Goal: Communication & Community: Share content

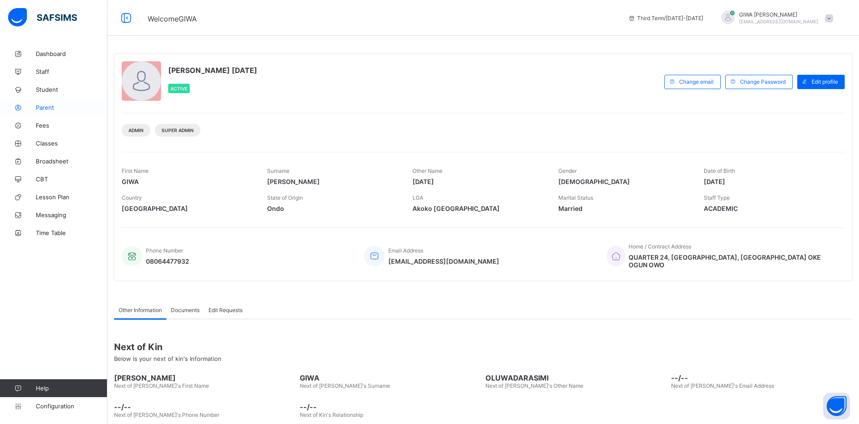
click at [61, 108] on span "Parent" at bounding box center [72, 107] width 72 height 7
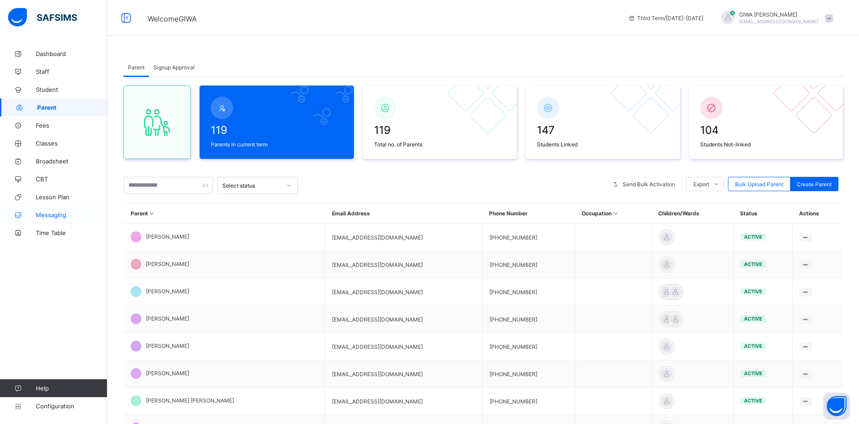
click at [48, 215] on span "Messaging" at bounding box center [72, 214] width 72 height 7
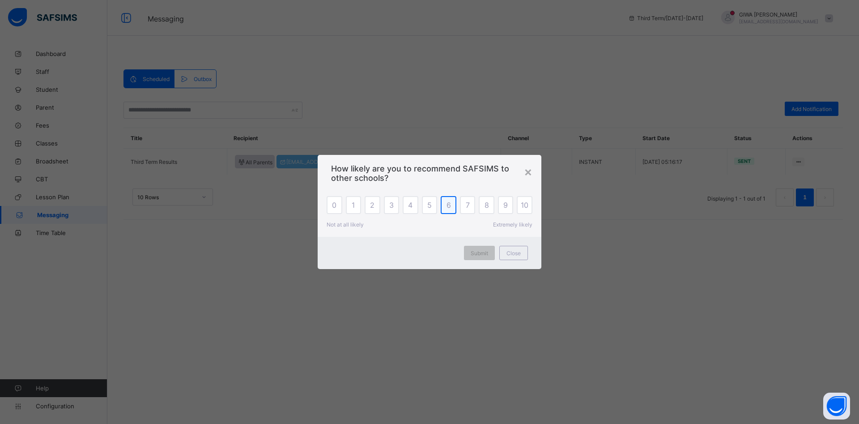
click at [450, 206] on span "6" at bounding box center [449, 204] width 4 height 9
click at [483, 252] on span "Submit" at bounding box center [479, 253] width 17 height 7
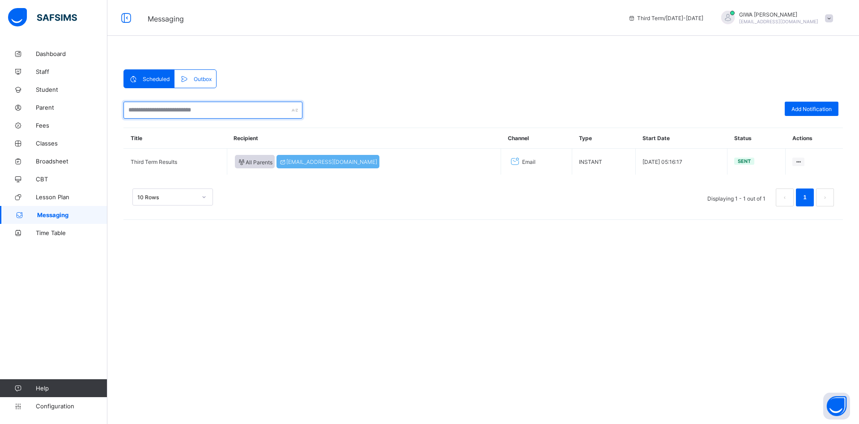
click at [185, 109] on input "text" at bounding box center [213, 110] width 179 height 17
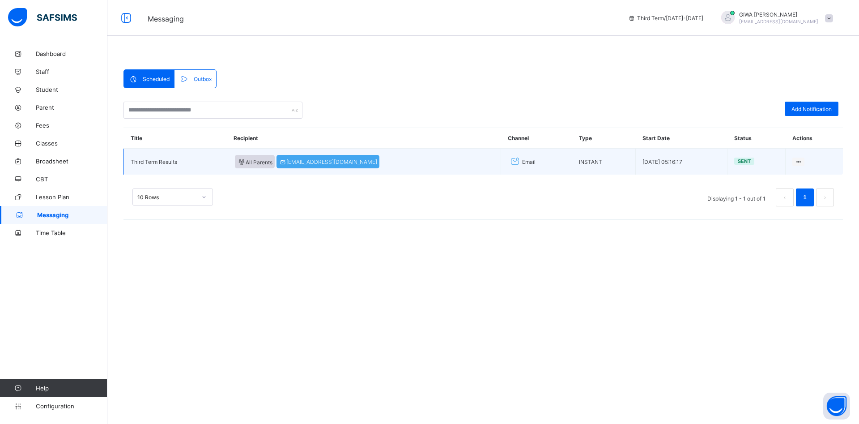
click at [327, 161] on span "[EMAIL_ADDRESS][DOMAIN_NAME]" at bounding box center [328, 161] width 98 height 7
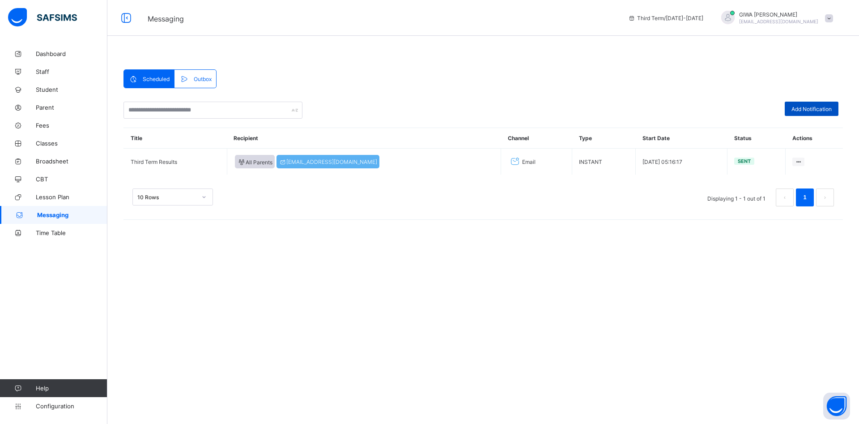
click at [822, 110] on span "Add Notification" at bounding box center [812, 109] width 40 height 7
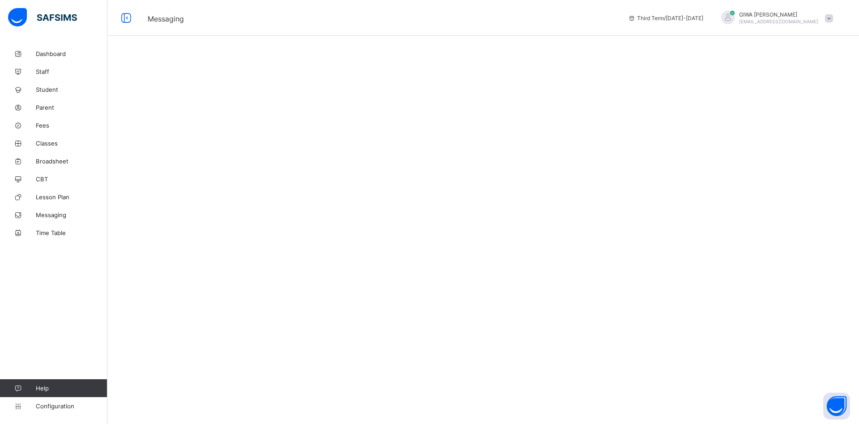
select select "****"
select select "*"
select select "**"
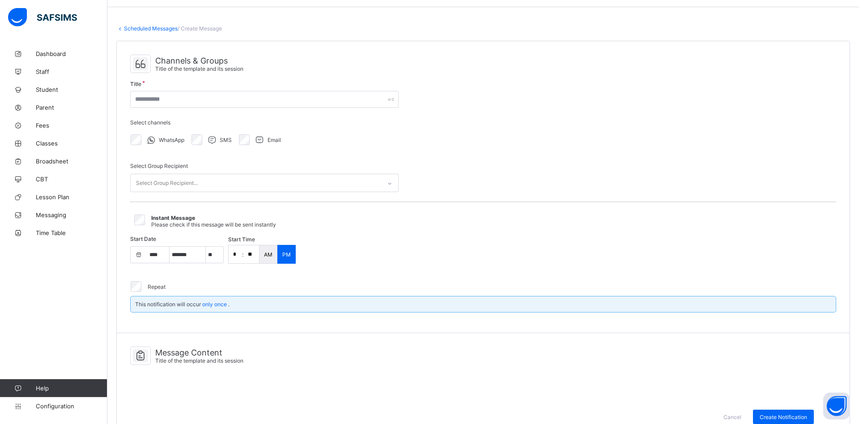
scroll to position [47, 0]
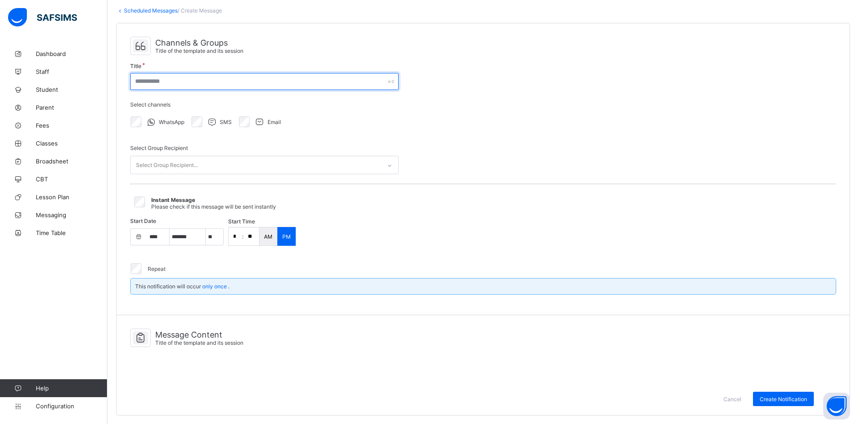
click at [155, 81] on input "text" at bounding box center [264, 81] width 269 height 17
type input "*"
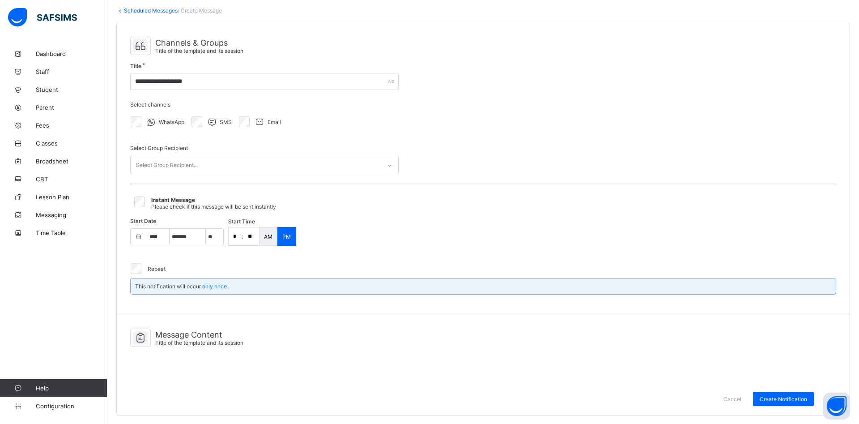
click at [352, 121] on div "WhatsApp SMS Email" at bounding box center [264, 121] width 269 height 19
click at [180, 83] on input "**********" at bounding box center [264, 81] width 269 height 17
type input "**********"
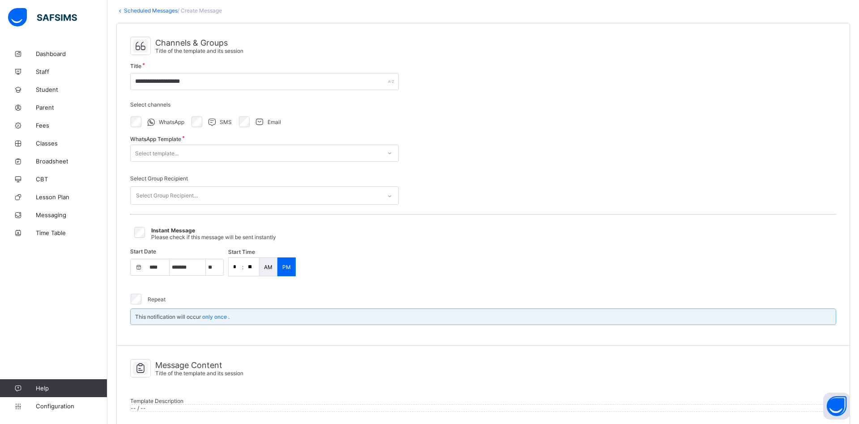
select select "**"
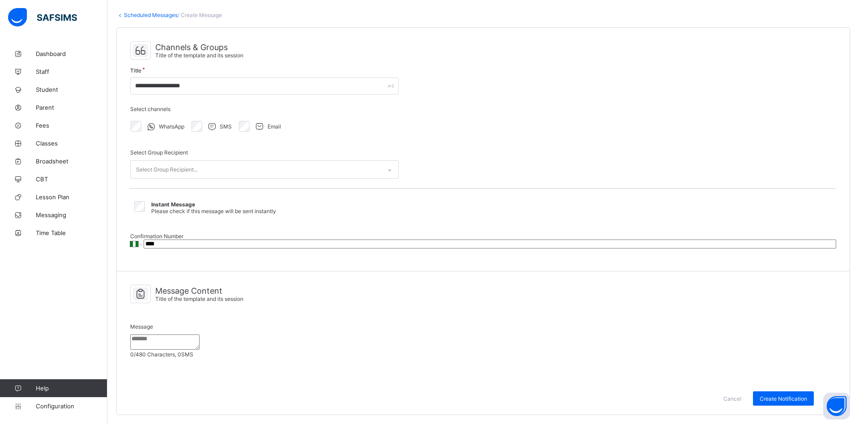
click at [259, 122] on icon at bounding box center [259, 126] width 11 height 9
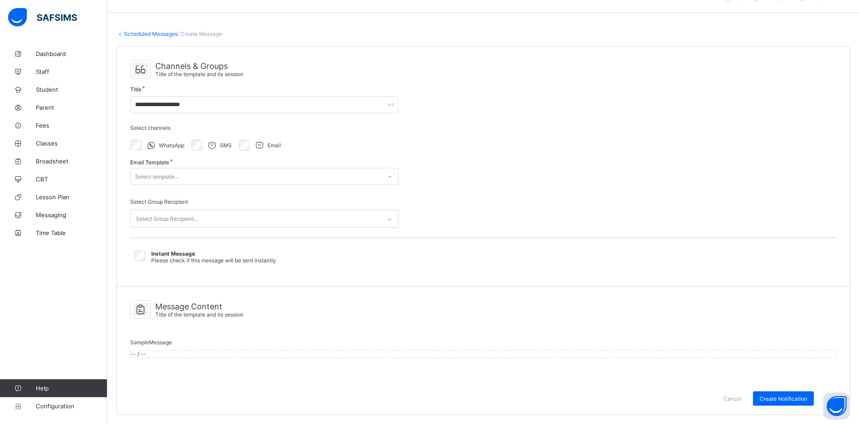
select select "**"
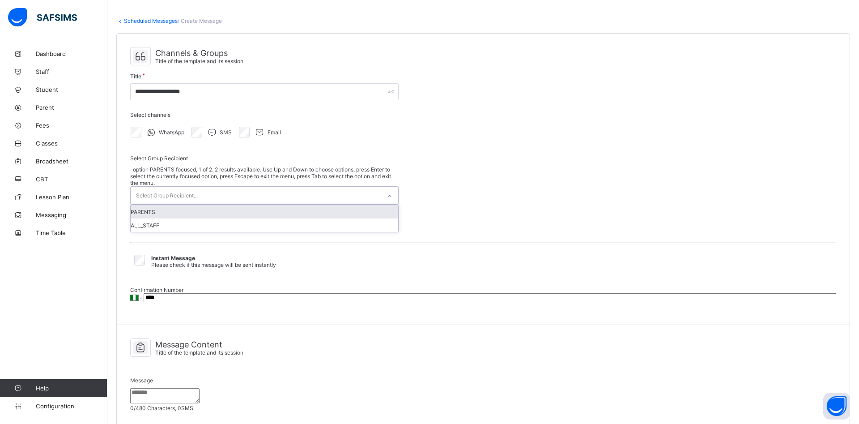
click at [197, 187] on div "Select Group Recipient..." at bounding box center [167, 195] width 62 height 17
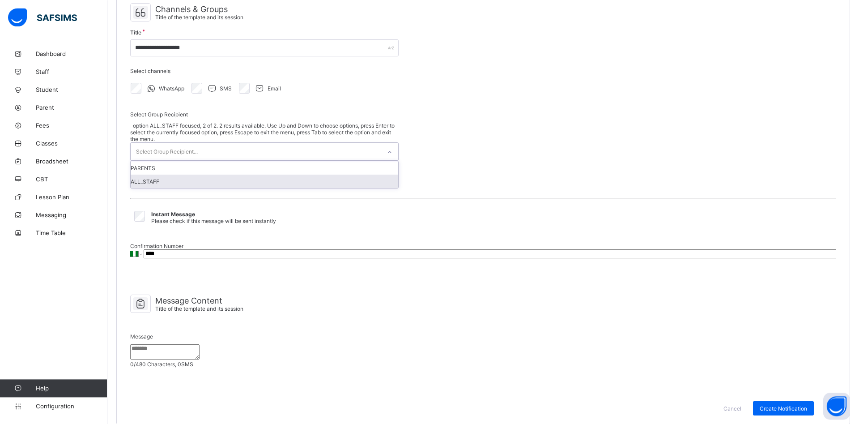
scroll to position [82, 0]
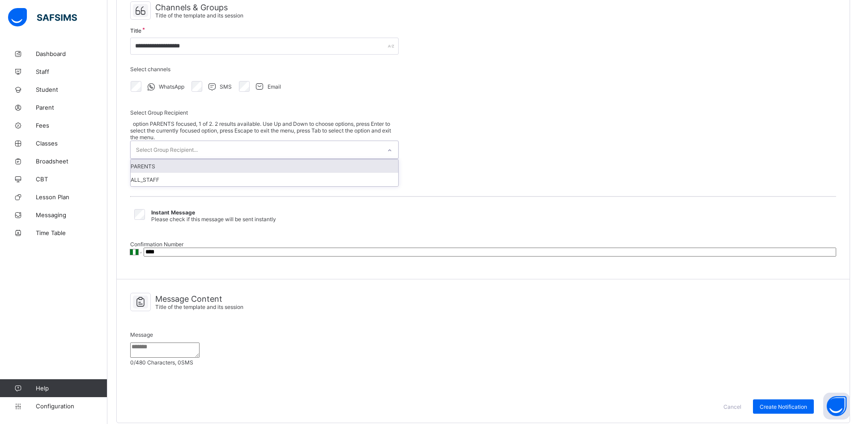
click at [195, 159] on div "PARENTS" at bounding box center [265, 165] width 268 height 13
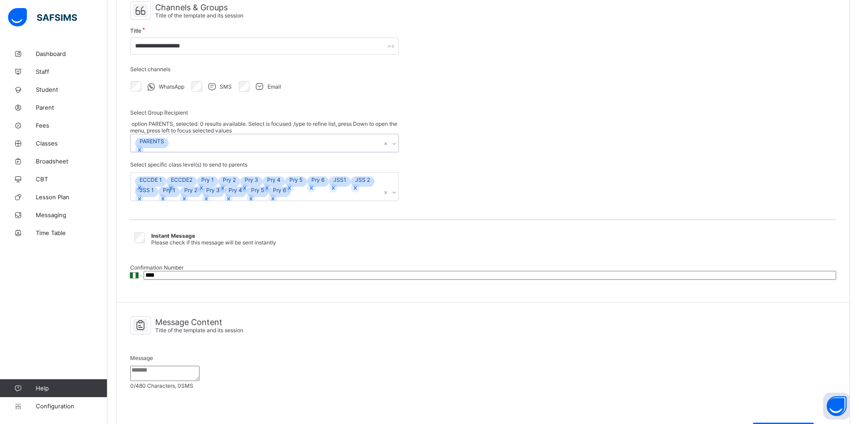
click at [154, 176] on div "ECCDE 1" at bounding box center [150, 179] width 31 height 7
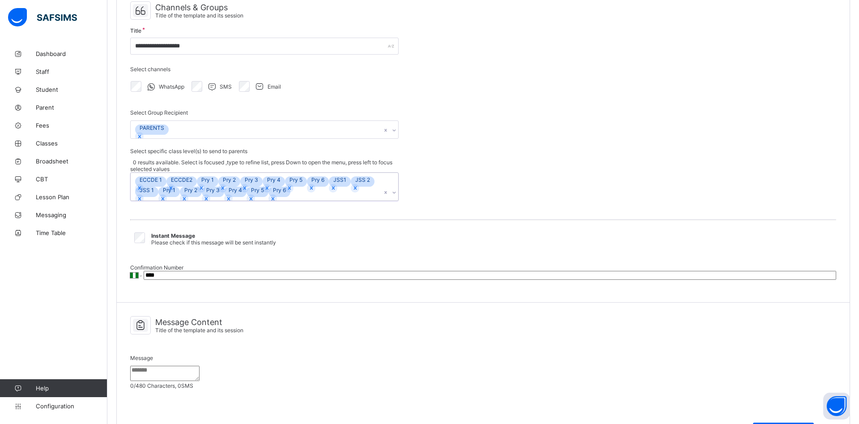
click at [193, 176] on div "ECCDE2" at bounding box center [181, 179] width 30 height 7
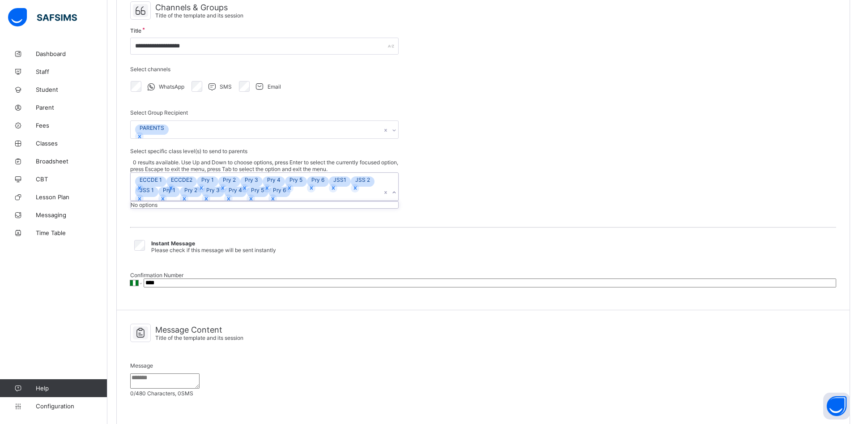
click at [255, 194] on div "ECCDE 1 ECCDE2 Pry 1 Pry 2 Pry 3 Pry 4 Pry 5 Pry 6 JSS1 JSS 2 JSS 1 Pry 1 Pry 2…" at bounding box center [256, 187] width 251 height 28
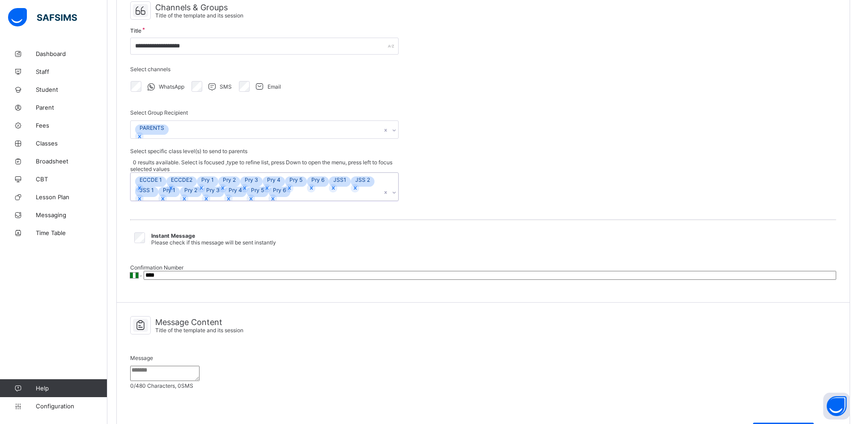
click at [393, 196] on icon at bounding box center [394, 192] width 5 height 9
click at [394, 197] on icon at bounding box center [394, 192] width 5 height 9
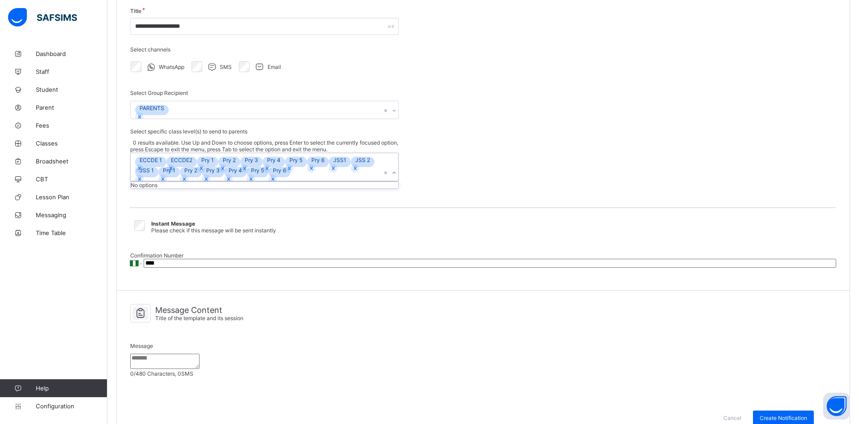
scroll to position [128, 0]
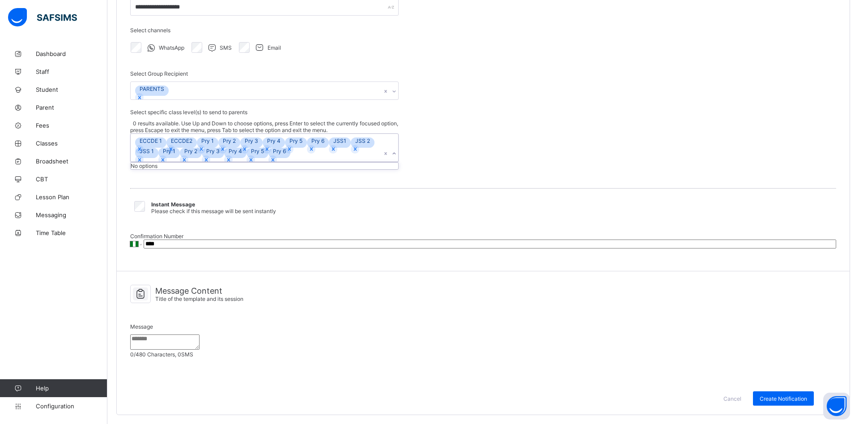
click at [206, 239] on input "****" at bounding box center [490, 243] width 693 height 9
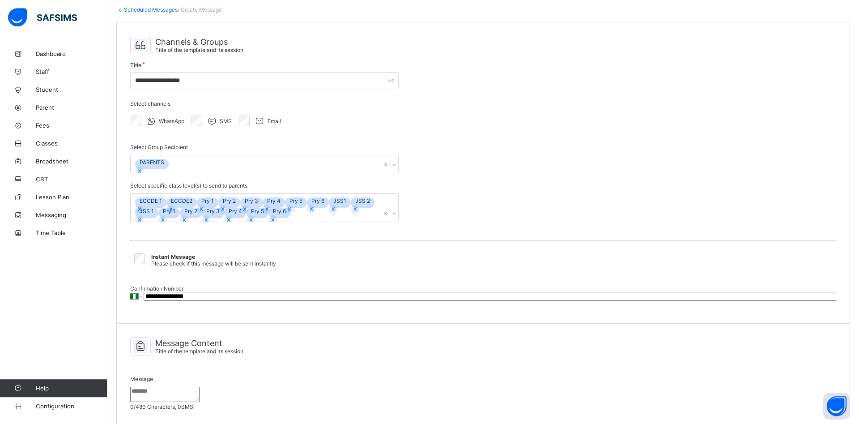
scroll to position [46, 0]
type input "**********"
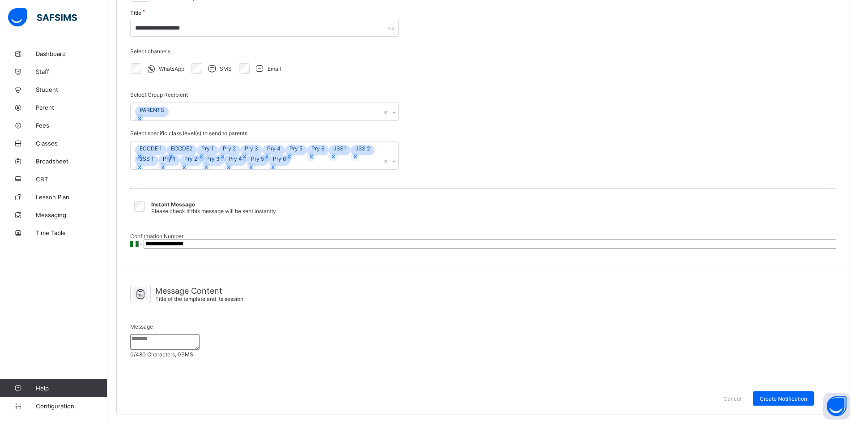
scroll to position [189, 0]
click at [182, 334] on textarea at bounding box center [164, 341] width 69 height 15
paste textarea "**********"
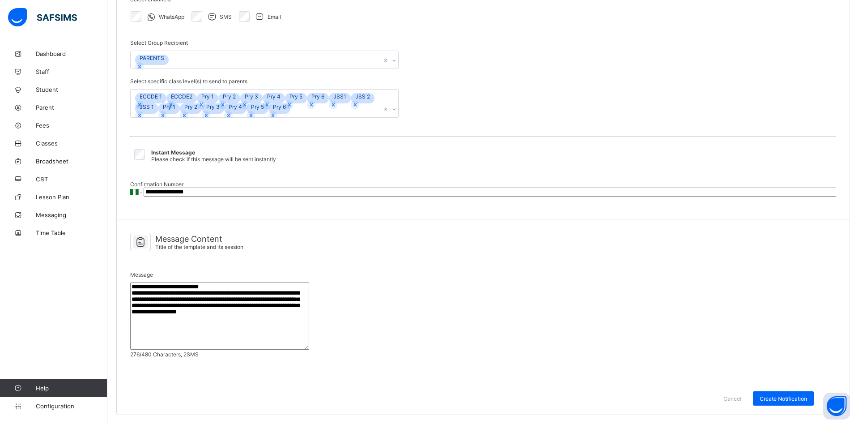
type textarea "**********"
click at [148, 235] on icon at bounding box center [140, 241] width 15 height 13
click at [220, 243] on span "Title of the template and its session" at bounding box center [199, 246] width 88 height 7
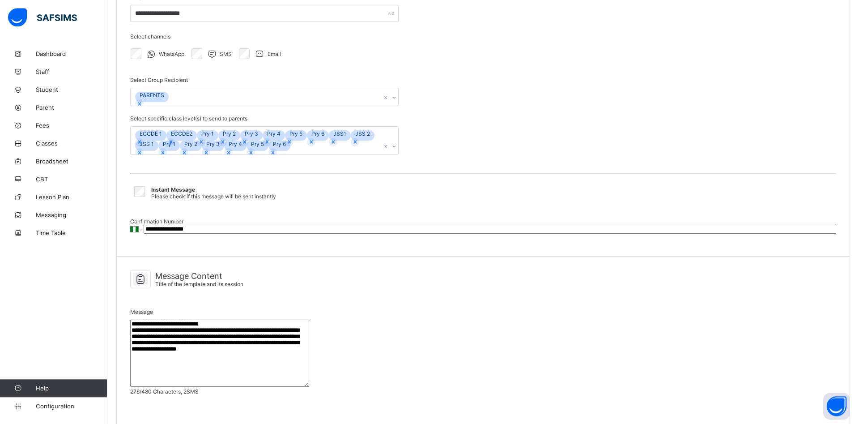
scroll to position [98, 0]
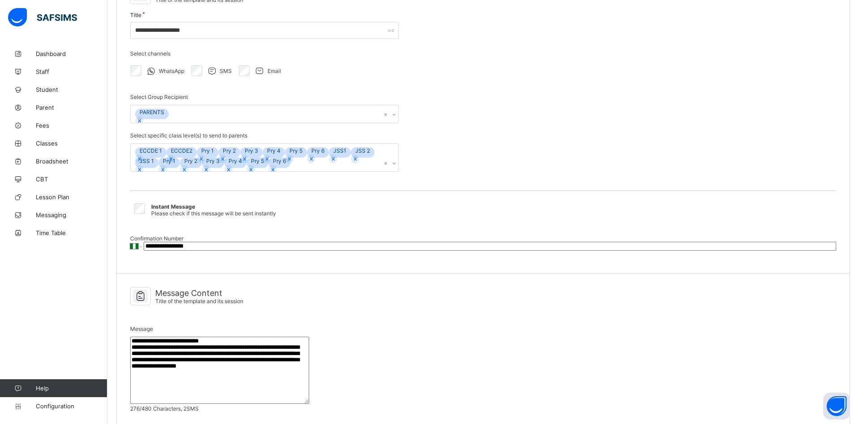
click at [144, 303] on icon at bounding box center [140, 296] width 15 height 13
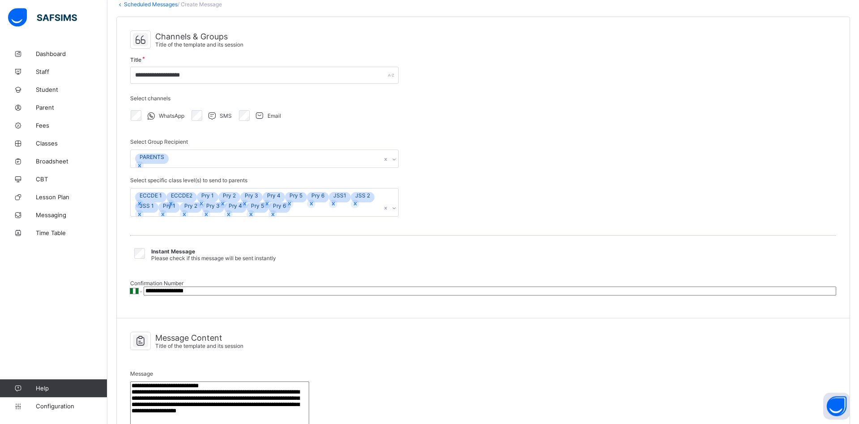
scroll to position [52, 0]
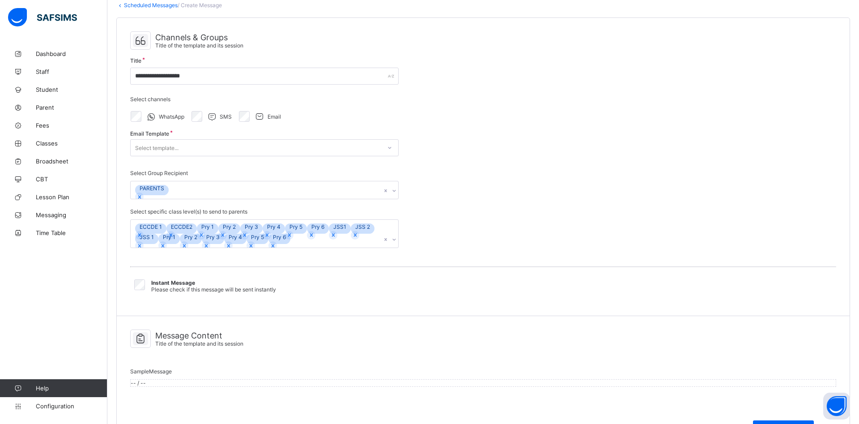
select select "**"
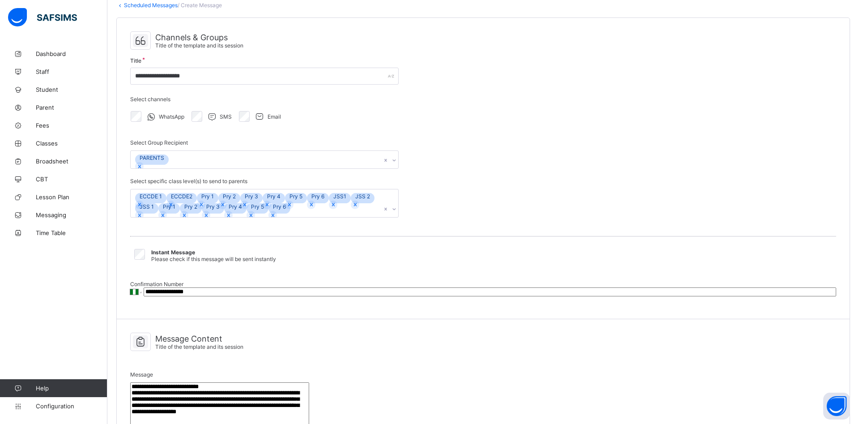
click at [260, 116] on icon at bounding box center [259, 116] width 11 height 9
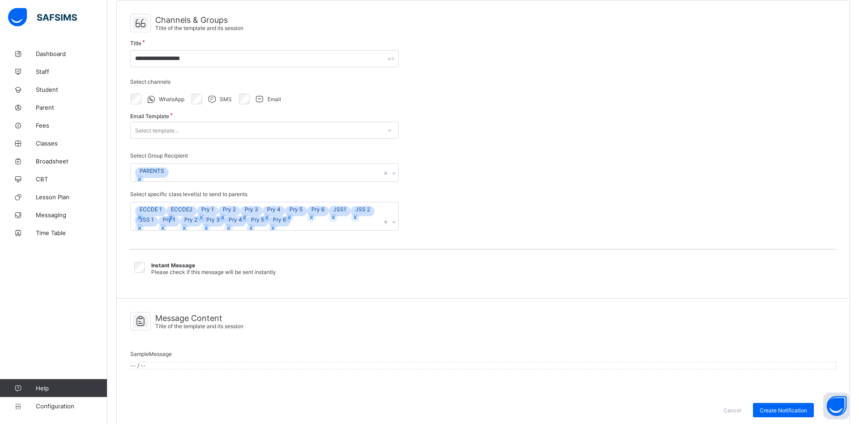
scroll to position [111, 0]
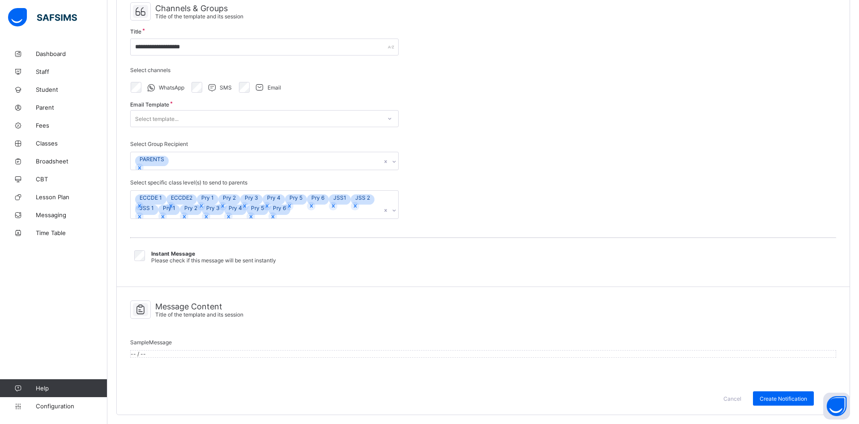
select select "**"
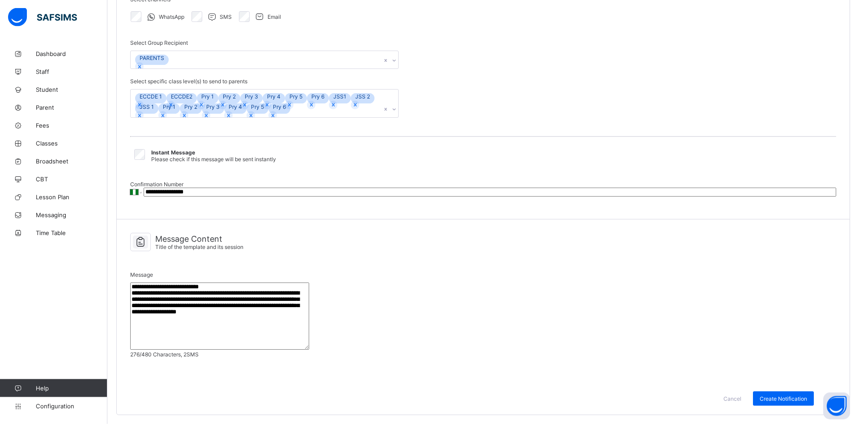
scroll to position [189, 0]
click at [776, 397] on span "Create Notification" at bounding box center [783, 398] width 47 height 7
click at [775, 397] on span "Create Notification" at bounding box center [783, 398] width 47 height 7
click at [49, 406] on span "Configuration" at bounding box center [71, 405] width 71 height 7
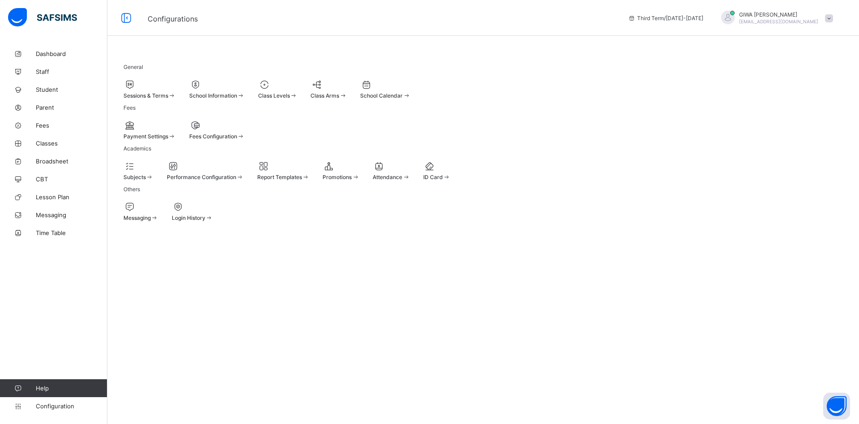
click at [148, 221] on span "Messaging" at bounding box center [137, 217] width 27 height 7
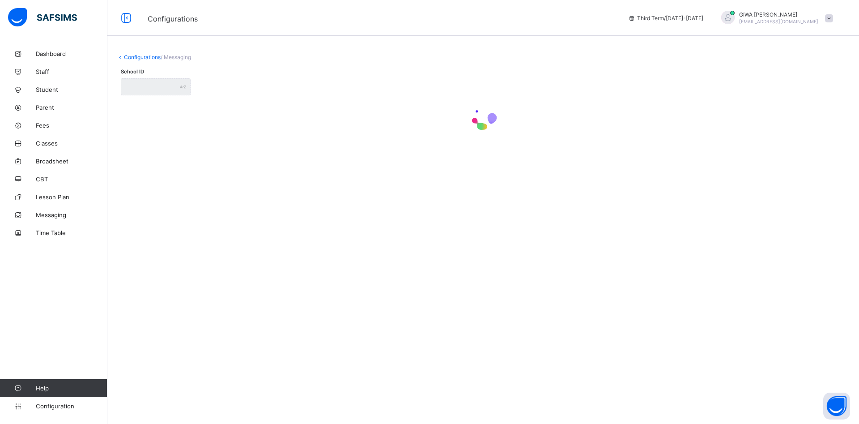
type input "**********"
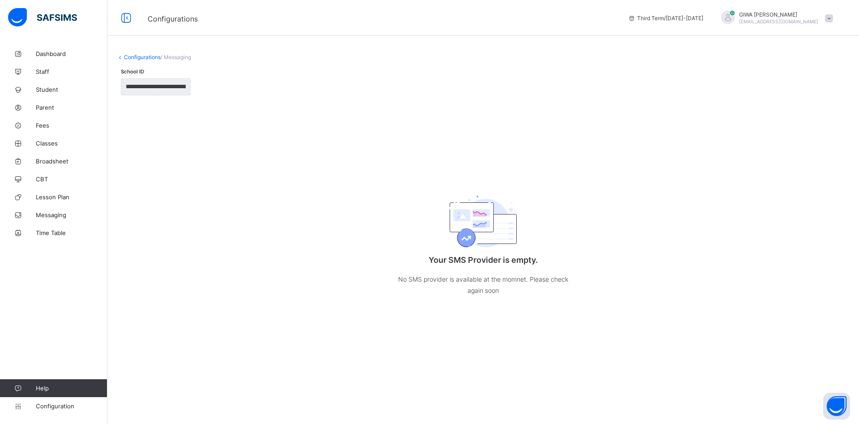
click at [148, 55] on link "Configurations" at bounding box center [142, 57] width 37 height 7
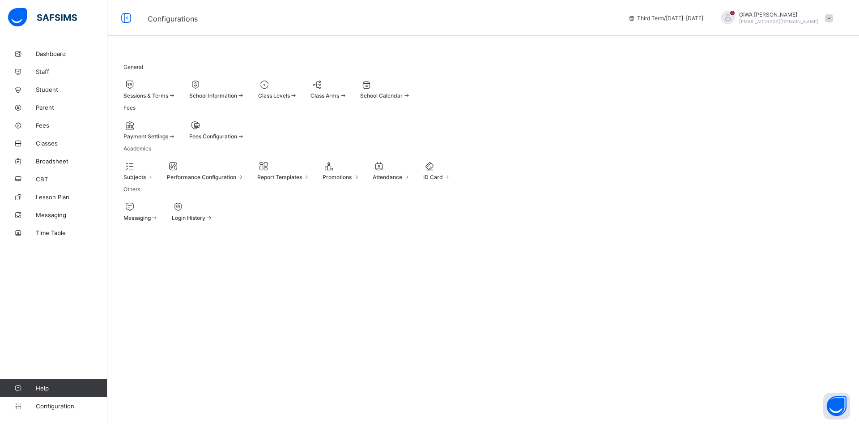
click at [158, 214] on span at bounding box center [141, 213] width 35 height 2
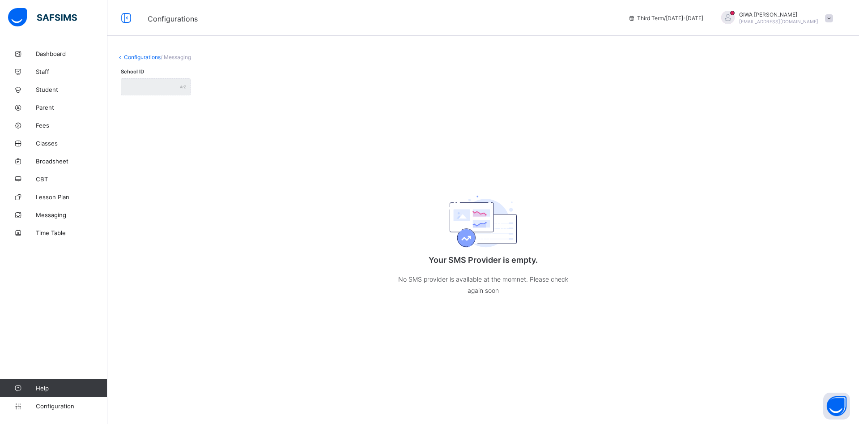
type input "**********"
click at [182, 58] on span "/ Messaging" at bounding box center [176, 57] width 30 height 7
click at [550, 279] on p "No SMS provider is available at the momnet. Please check again soon" at bounding box center [483, 284] width 179 height 22
click at [834, 404] on button "Open asap" at bounding box center [836, 405] width 27 height 27
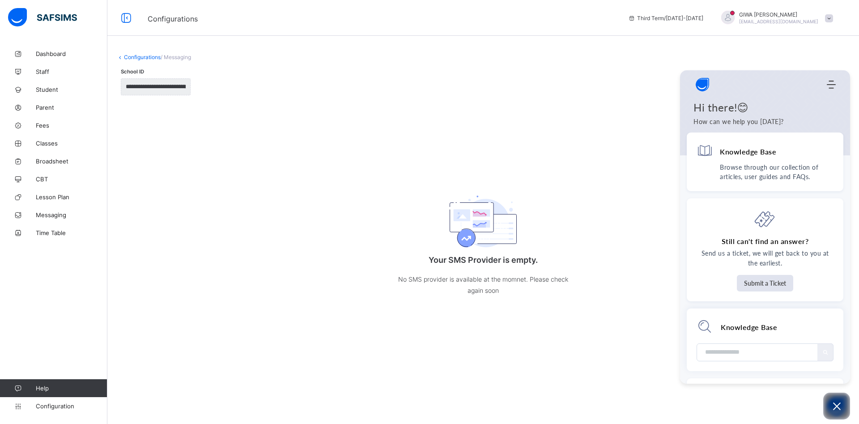
click at [642, 322] on div "**********" at bounding box center [483, 186] width 752 height 282
click at [835, 83] on icon "Modules Menu" at bounding box center [831, 84] width 9 height 9
click at [602, 176] on div "Your SMS Provider is empty. No SMS provider is available at the momnet. Please …" at bounding box center [483, 242] width 734 height 143
click at [831, 86] on icon "Modules Menu" at bounding box center [831, 84] width 9 height 9
click at [794, 109] on div "Home" at bounding box center [795, 108] width 76 height 10
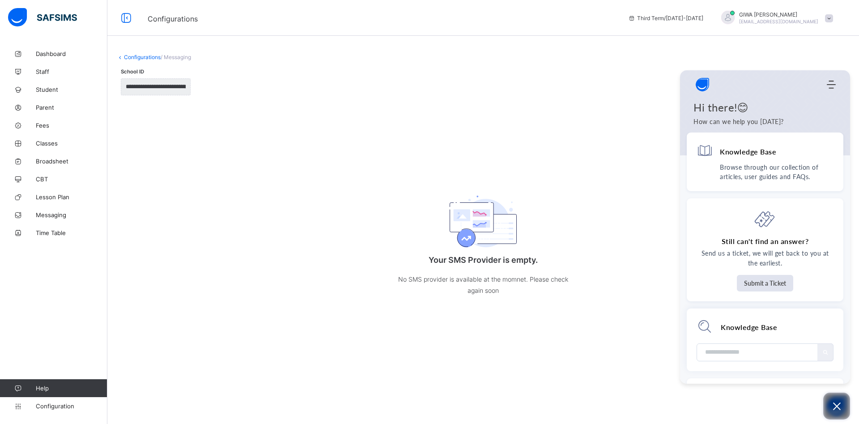
click at [839, 407] on icon "Open asap" at bounding box center [837, 406] width 11 height 11
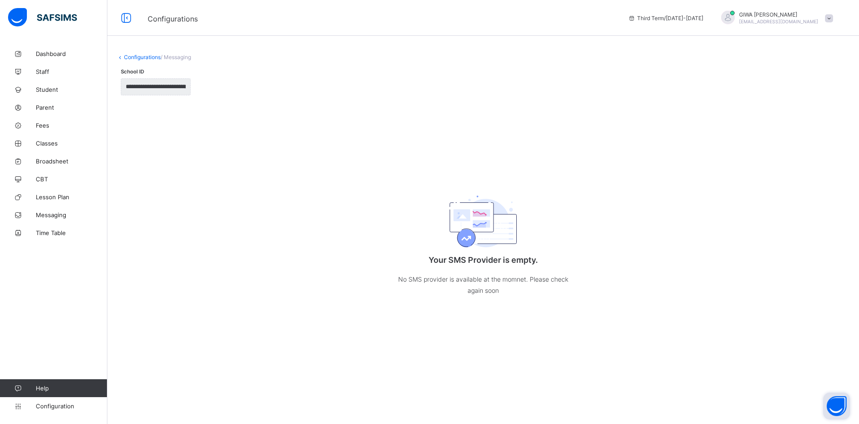
click at [133, 69] on label "School ID" at bounding box center [132, 71] width 23 height 6
click at [65, 216] on span "Messaging" at bounding box center [72, 214] width 72 height 7
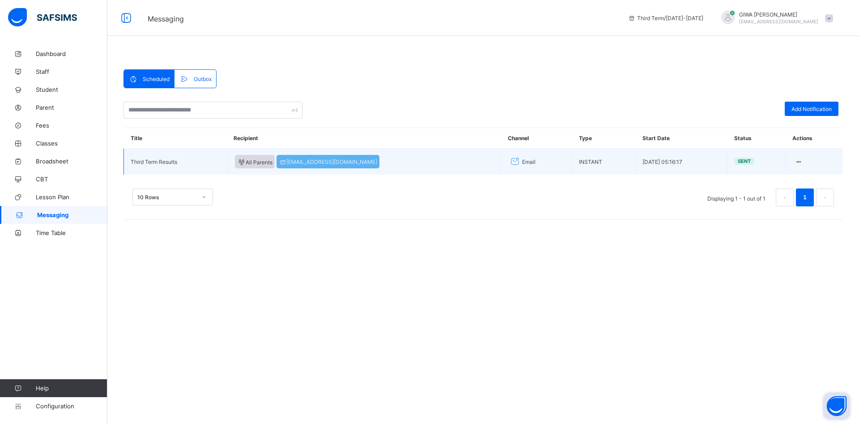
click at [522, 163] on span "Email" at bounding box center [528, 161] width 13 height 7
click at [261, 157] on div "All Parents" at bounding box center [255, 161] width 40 height 13
click at [291, 162] on span "[EMAIL_ADDRESS][DOMAIN_NAME]" at bounding box center [328, 161] width 98 height 7
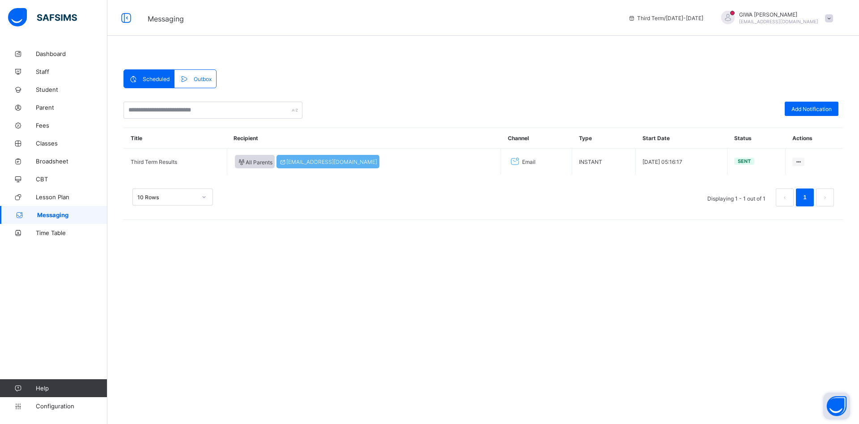
click at [159, 81] on span "Scheduled" at bounding box center [156, 79] width 27 height 7
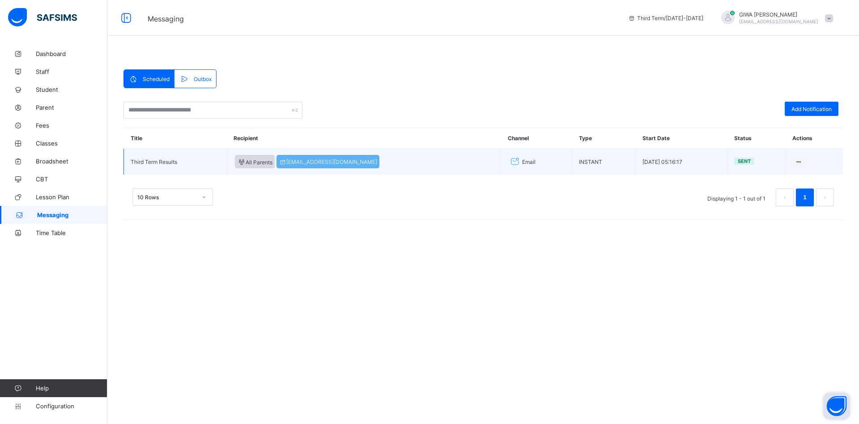
click at [175, 159] on td "Third Term Results" at bounding box center [175, 162] width 103 height 26
click at [310, 161] on span "[EMAIL_ADDRESS][DOMAIN_NAME]" at bounding box center [328, 161] width 98 height 7
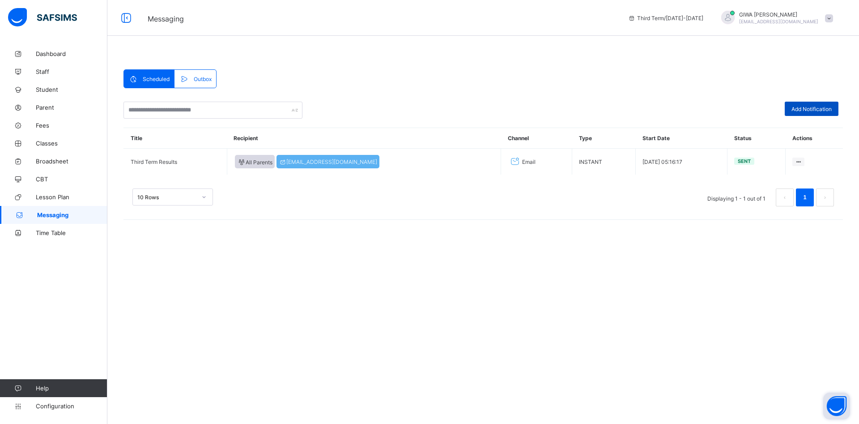
click at [817, 111] on span "Add Notification" at bounding box center [812, 109] width 40 height 7
select select "****"
select select "*"
select select "**"
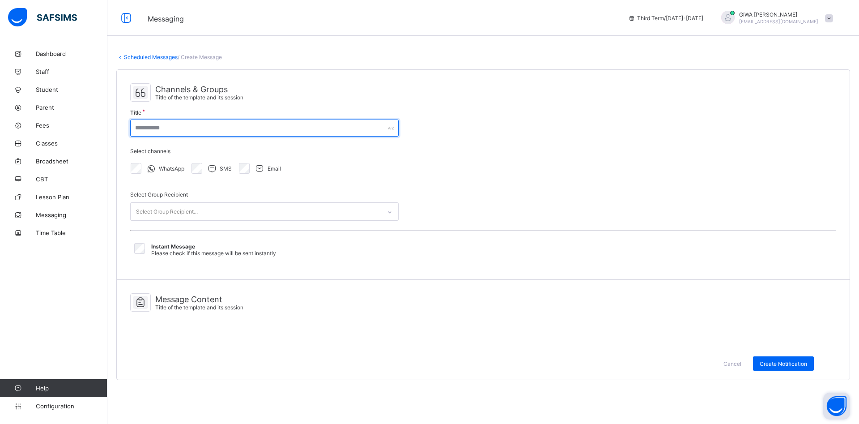
click at [184, 125] on input "text" at bounding box center [264, 127] width 269 height 17
click at [250, 169] on div "Email" at bounding box center [258, 168] width 43 height 11
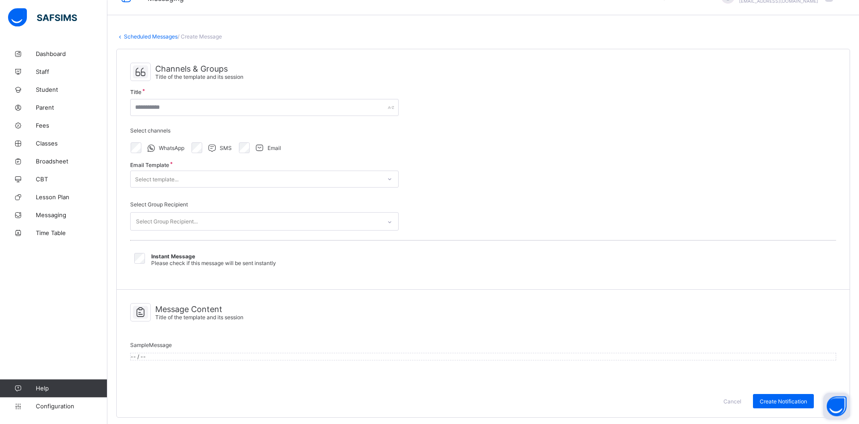
scroll to position [36, 0]
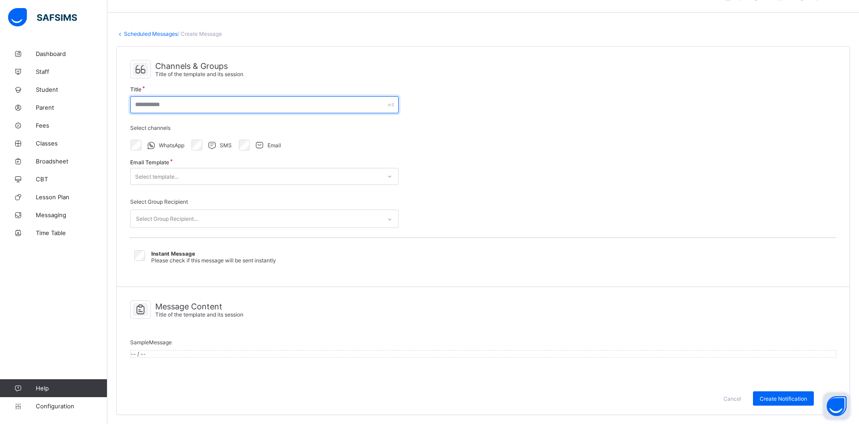
click at [184, 96] on input "text" at bounding box center [264, 104] width 269 height 17
type input "**********"
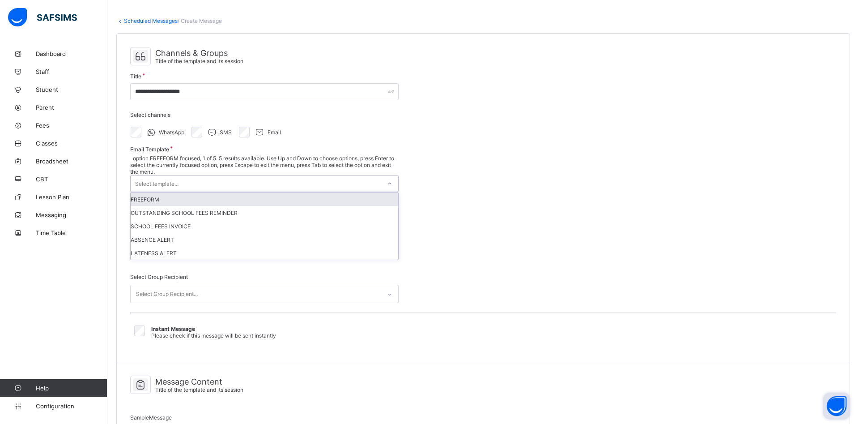
click at [199, 175] on div "Select template..." at bounding box center [256, 183] width 251 height 16
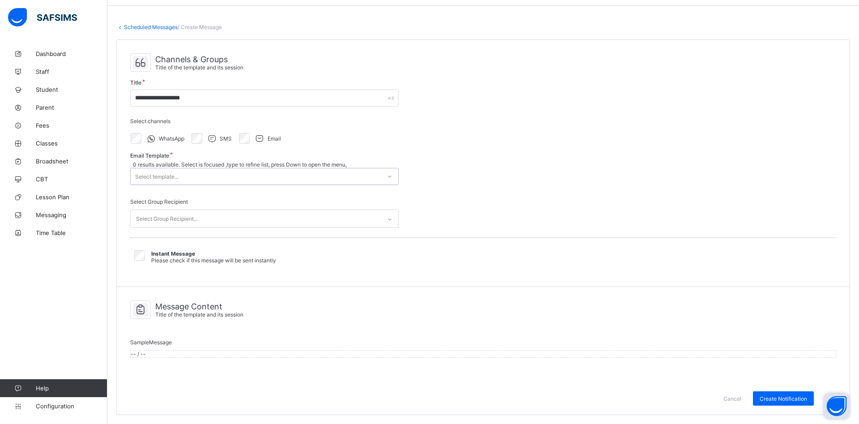
click at [196, 168] on div "Select template..." at bounding box center [256, 176] width 251 height 16
click at [166, 168] on div "Select template..." at bounding box center [156, 176] width 43 height 17
type input "*"
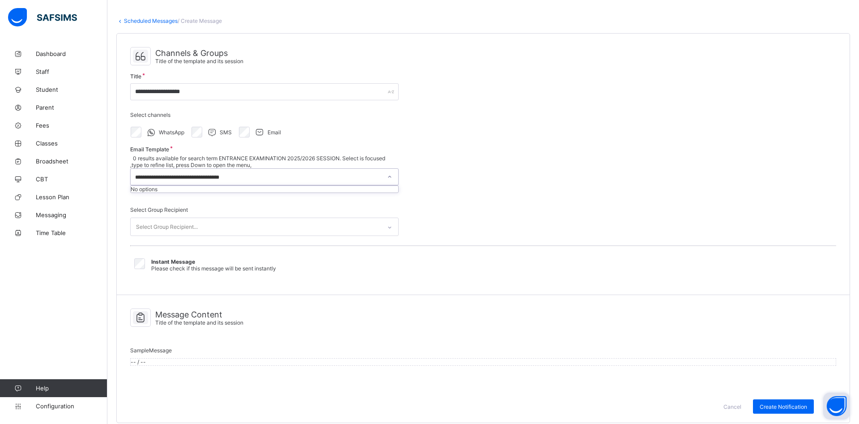
type input "**********"
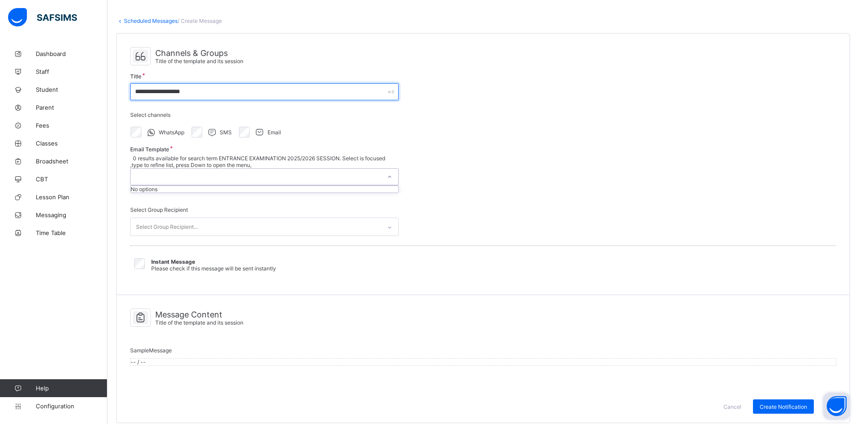
click at [198, 94] on input "**********" at bounding box center [264, 91] width 269 height 17
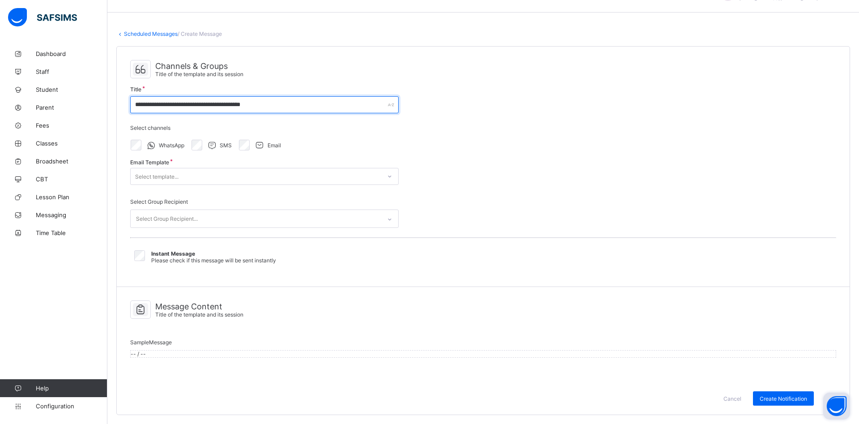
type input "**********"
click at [204, 170] on div "Select template..." at bounding box center [256, 176] width 251 height 13
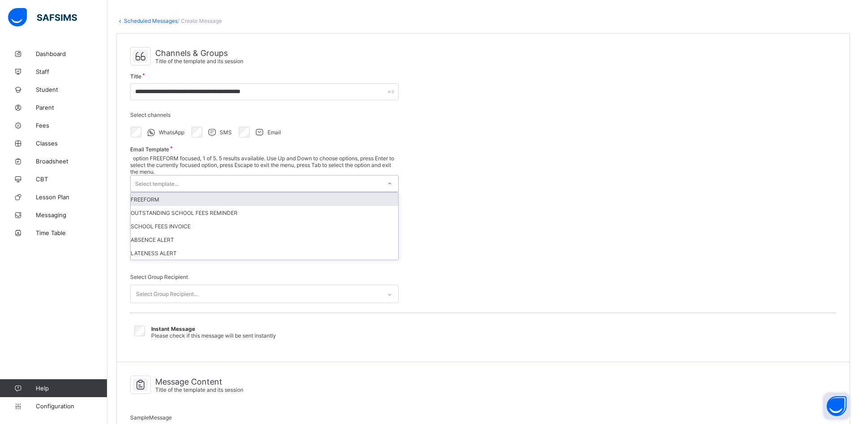
drag, startPoint x: 162, startPoint y: 184, endPoint x: 173, endPoint y: 183, distance: 10.8
click at [162, 192] on div "FREEFORM" at bounding box center [265, 198] width 268 height 13
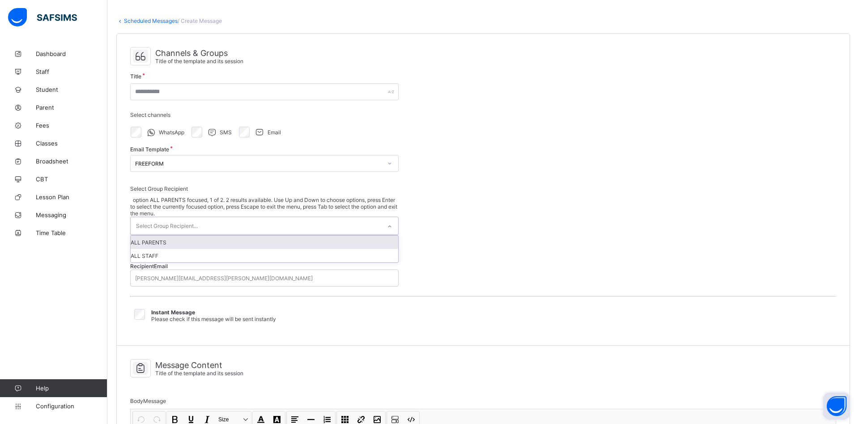
click at [392, 222] on icon at bounding box center [389, 226] width 5 height 9
click at [188, 235] on div "ALL PARENTS" at bounding box center [265, 241] width 268 height 13
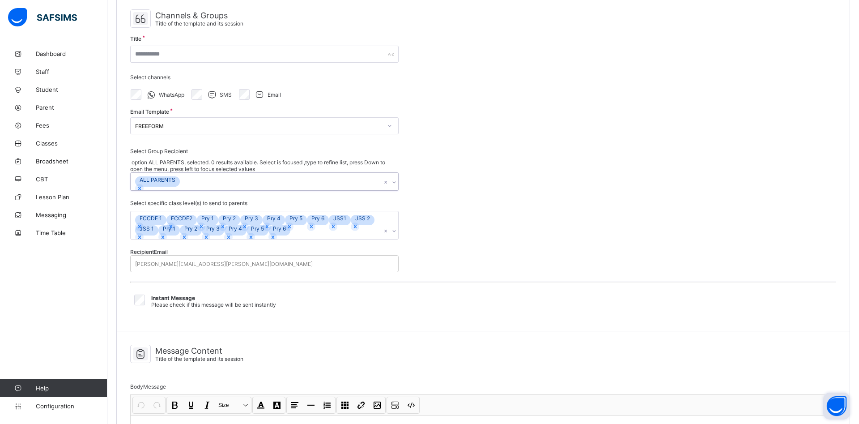
scroll to position [82, 0]
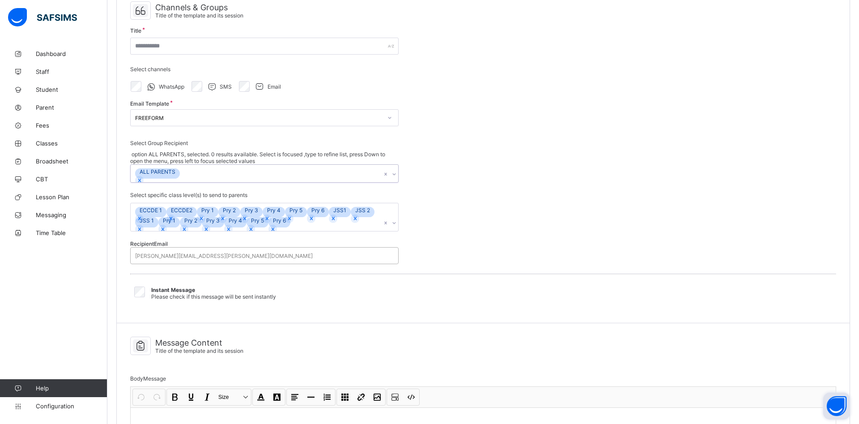
click at [189, 259] on div "[PERSON_NAME][EMAIL_ADDRESS][PERSON_NAME][DOMAIN_NAME]" at bounding box center [224, 255] width 178 height 7
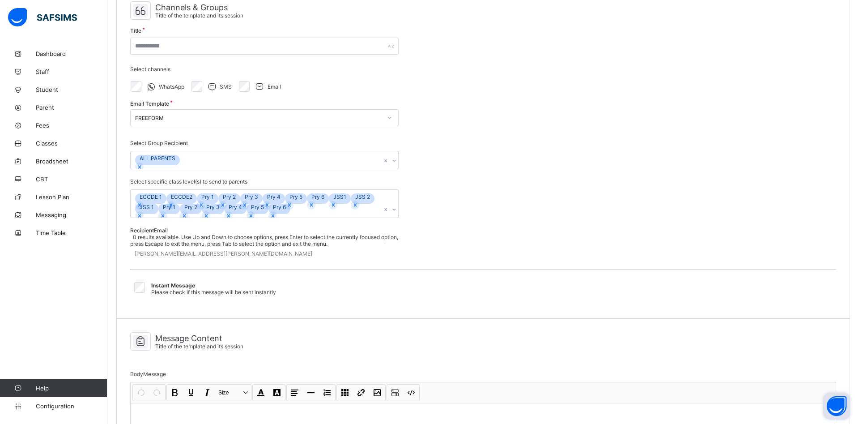
type input "*"
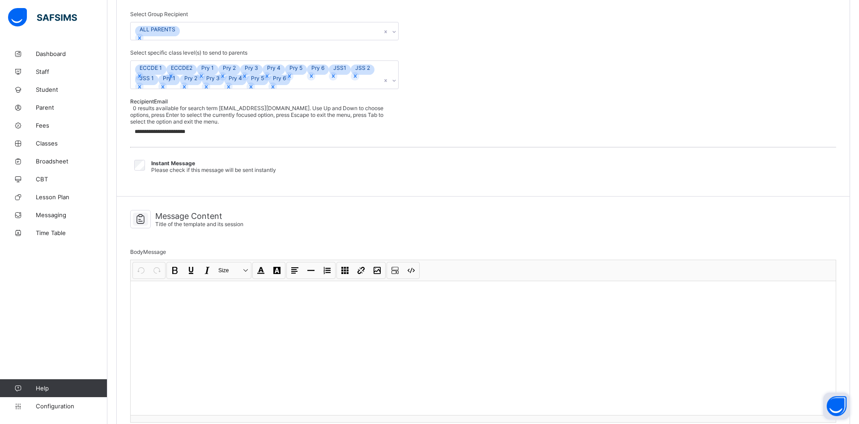
scroll to position [219, 0]
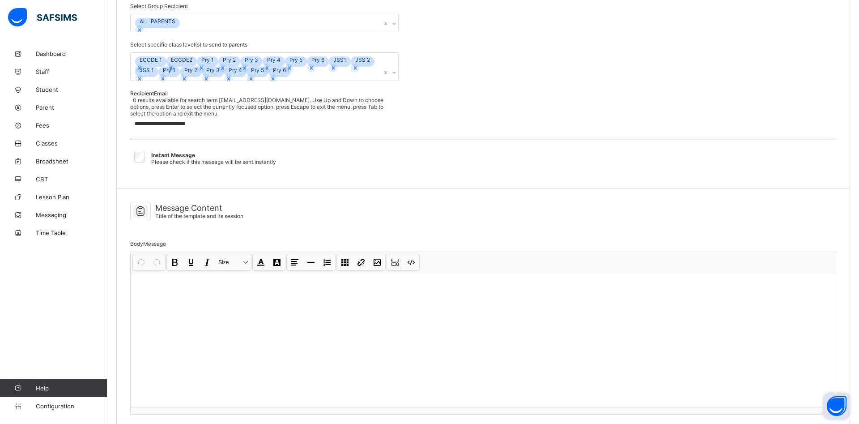
type input "**********"
click at [139, 218] on icon at bounding box center [140, 211] width 15 height 13
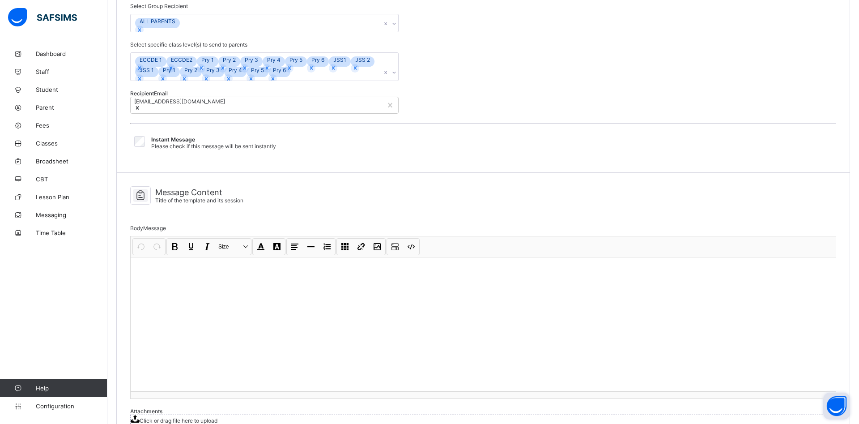
click at [142, 202] on icon at bounding box center [140, 195] width 15 height 13
click at [140, 202] on icon at bounding box center [140, 195] width 15 height 13
drag, startPoint x: 170, startPoint y: 235, endPoint x: 176, endPoint y: 237, distance: 6.2
click at [171, 197] on span "Message Content" at bounding box center [199, 192] width 88 height 9
click at [183, 319] on div at bounding box center [483, 324] width 705 height 134
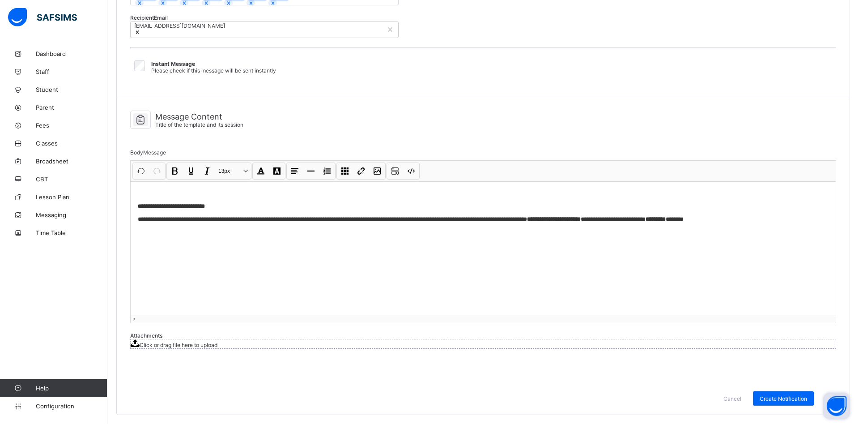
scroll to position [356, 0]
click at [140, 347] on icon at bounding box center [135, 343] width 9 height 8
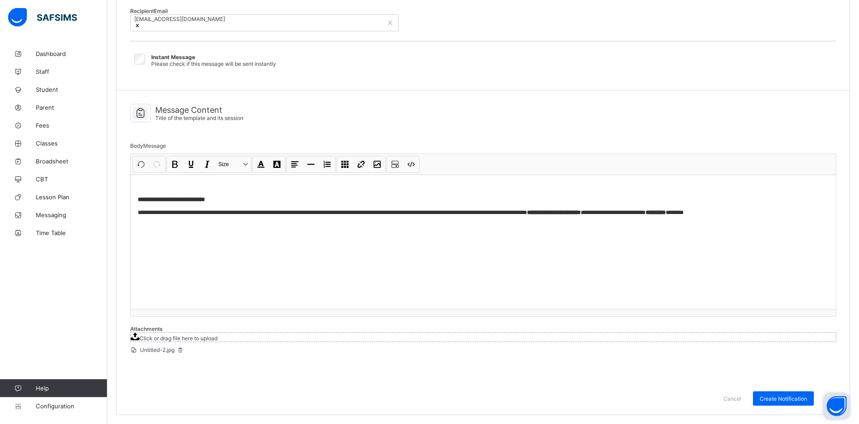
scroll to position [391, 0]
click at [774, 398] on span "Create Notification" at bounding box center [783, 398] width 47 height 7
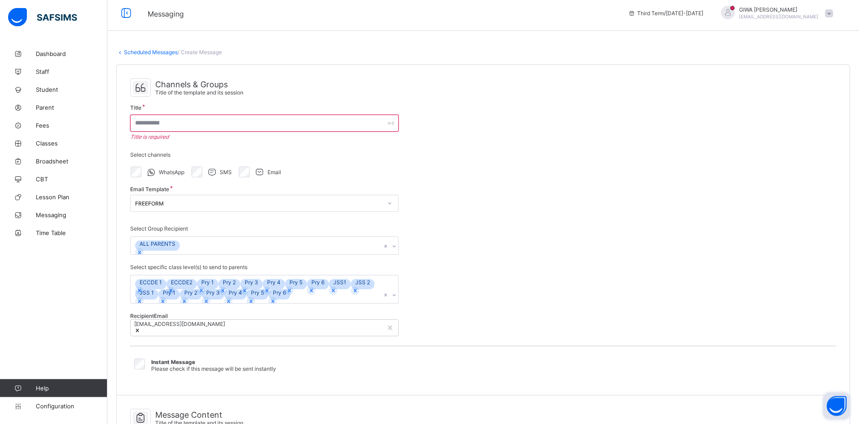
scroll to position [0, 0]
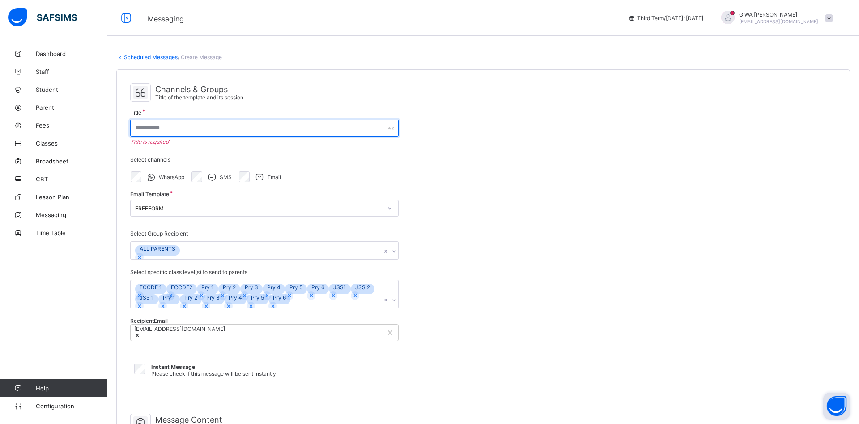
click at [170, 129] on input "text" at bounding box center [264, 127] width 269 height 17
type input "*"
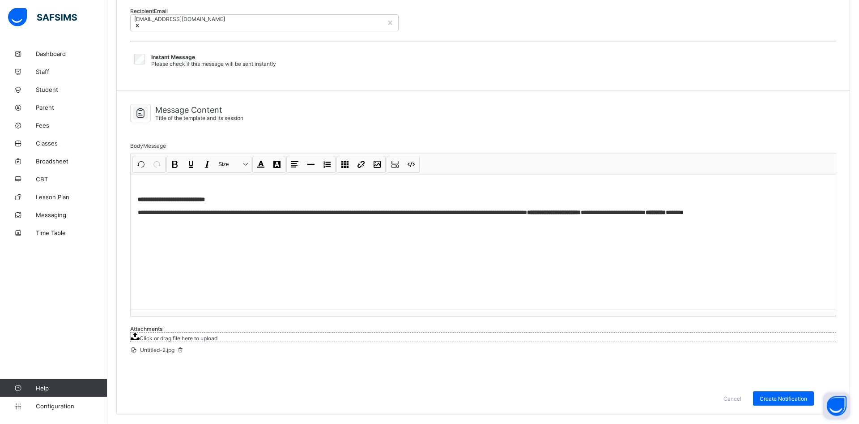
scroll to position [391, 0]
type input "**********"
click at [775, 396] on span "Create Notification" at bounding box center [783, 398] width 47 height 7
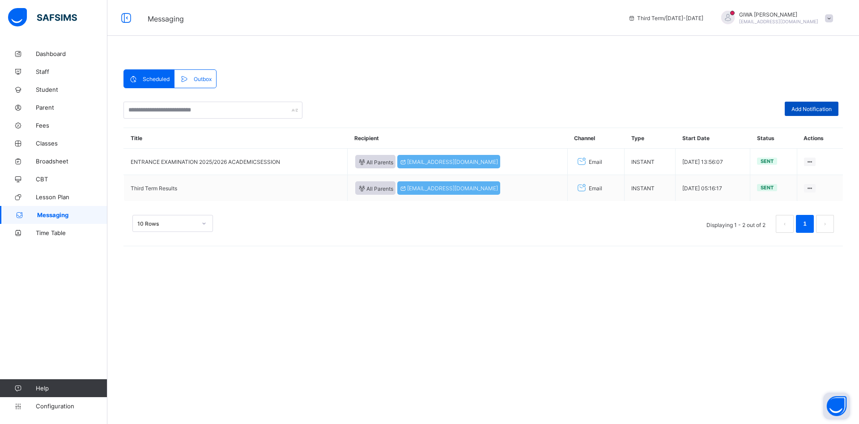
click at [801, 108] on span "Add Notification" at bounding box center [812, 109] width 40 height 7
select select "****"
select select "*"
select select "**"
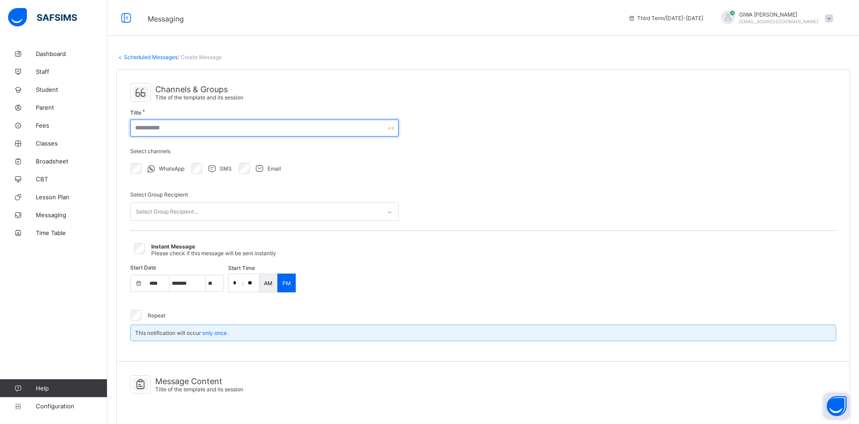
click at [181, 128] on input "text" at bounding box center [264, 127] width 269 height 17
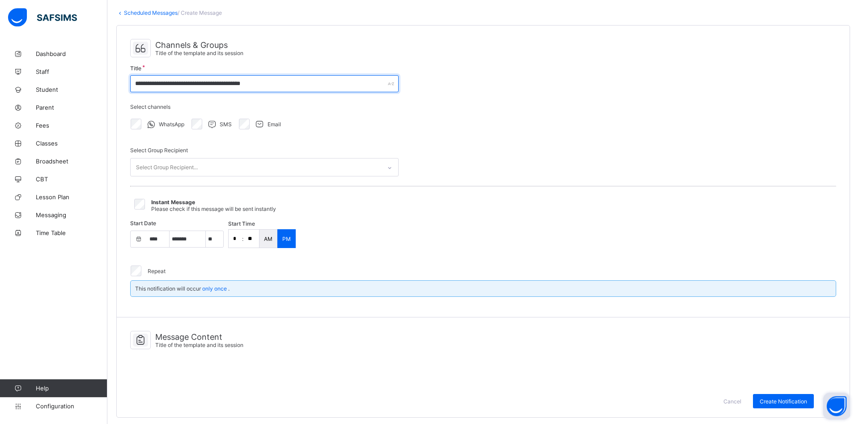
scroll to position [46, 0]
type input "**********"
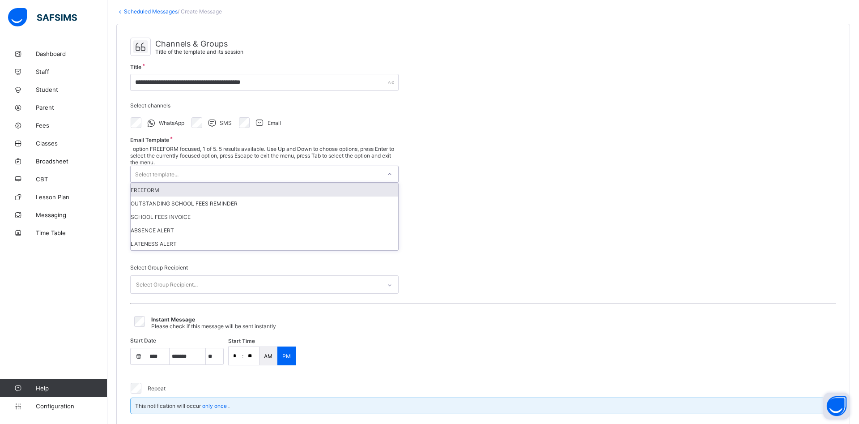
click at [186, 166] on div "Select template..." at bounding box center [256, 174] width 251 height 16
drag, startPoint x: 168, startPoint y: 175, endPoint x: 180, endPoint y: 182, distance: 14.7
click at [168, 183] on div "FREEFORM" at bounding box center [265, 189] width 268 height 13
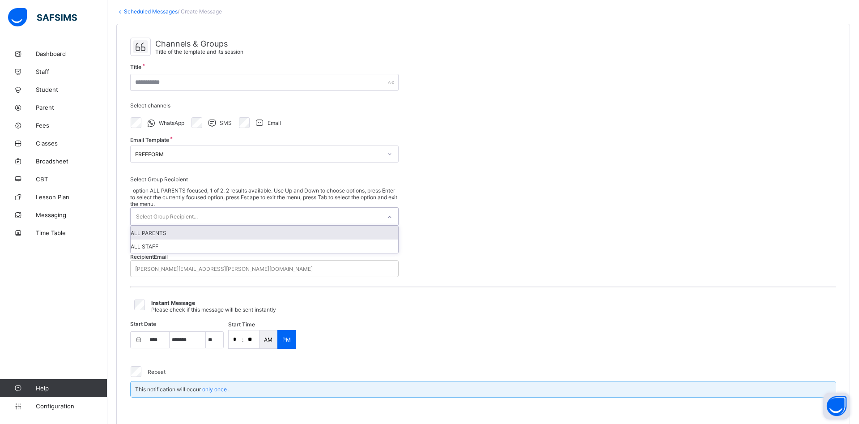
click at [230, 208] on div "Select Group Recipient..." at bounding box center [256, 216] width 251 height 17
click at [169, 239] on div "ALL STAFF" at bounding box center [265, 245] width 268 height 13
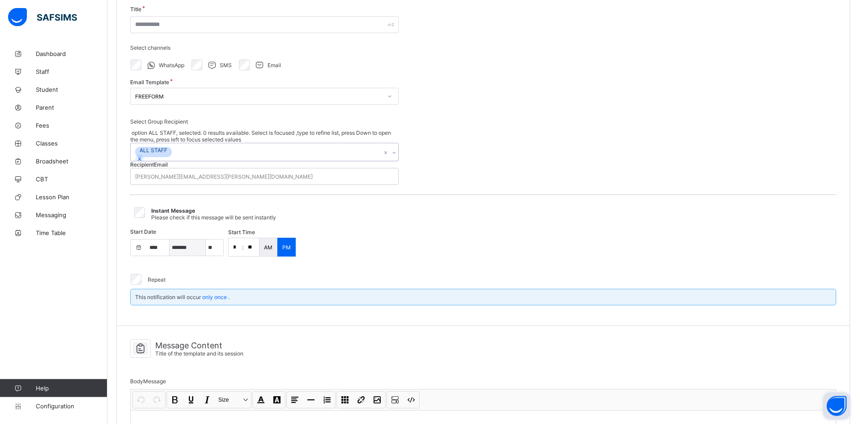
scroll to position [137, 0]
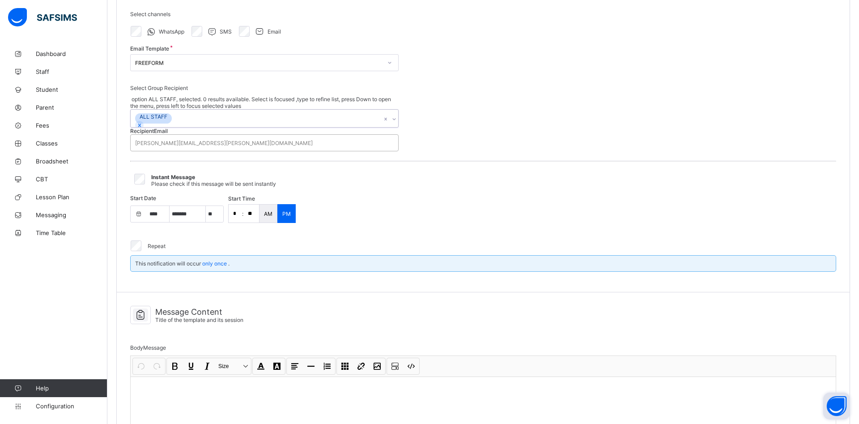
click at [189, 141] on div "[PERSON_NAME][EMAIL_ADDRESS][PERSON_NAME][DOMAIN_NAME]" at bounding box center [224, 143] width 178 height 7
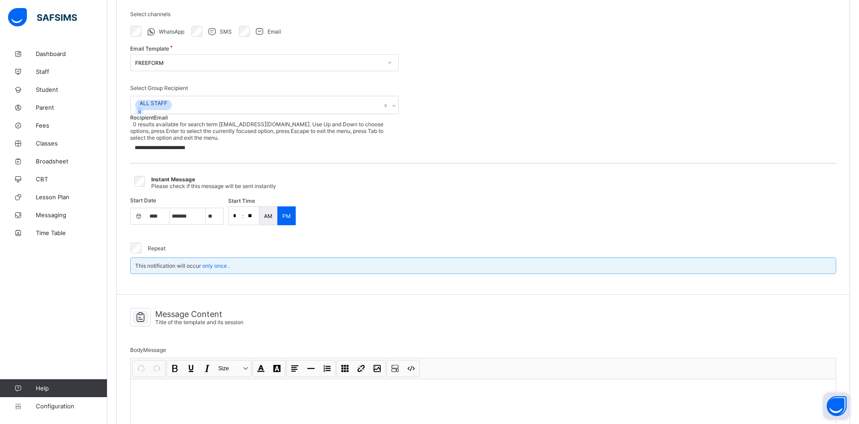
type input "**********"
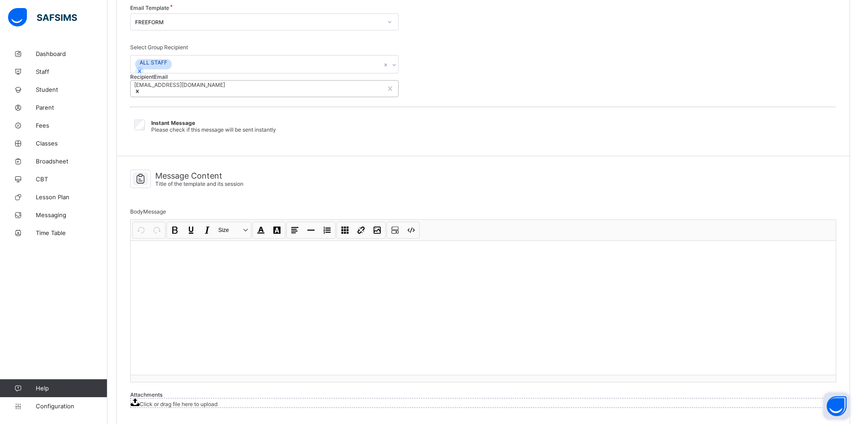
scroll to position [228, 0]
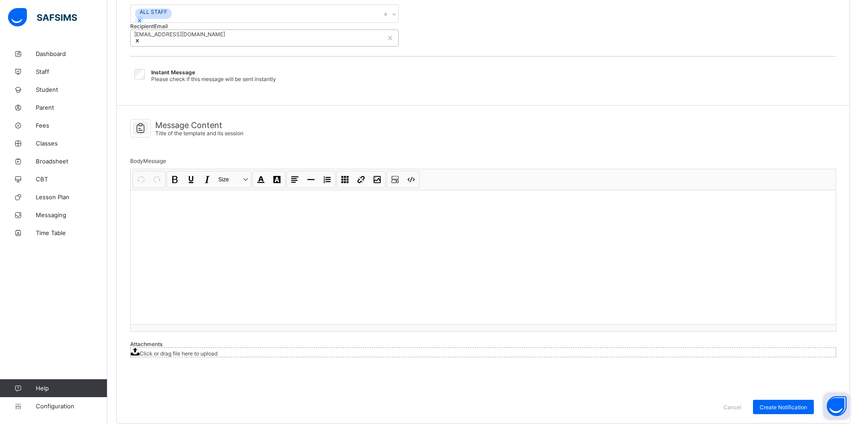
click at [209, 239] on div at bounding box center [483, 257] width 705 height 134
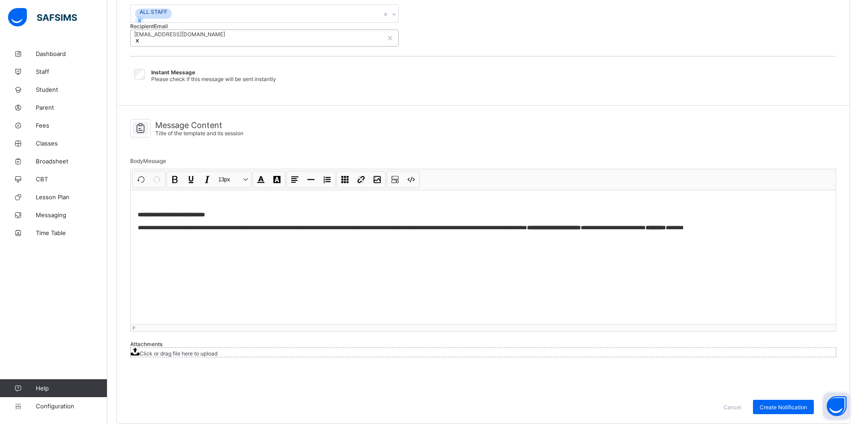
scroll to position [305, 0]
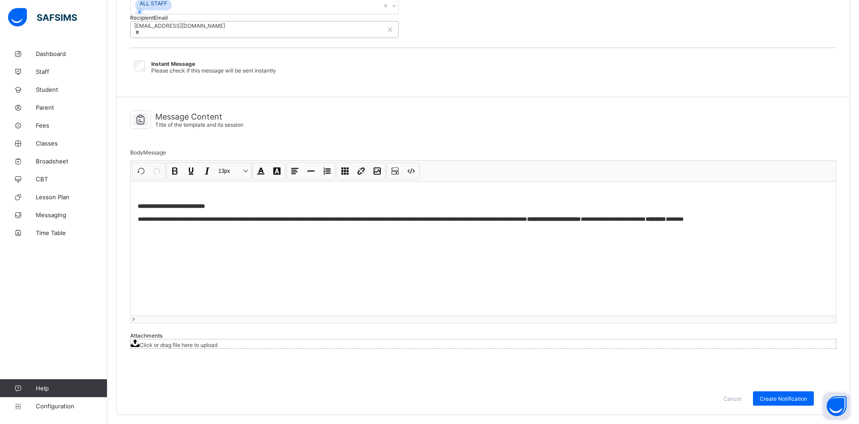
click at [140, 339] on icon at bounding box center [135, 343] width 9 height 8
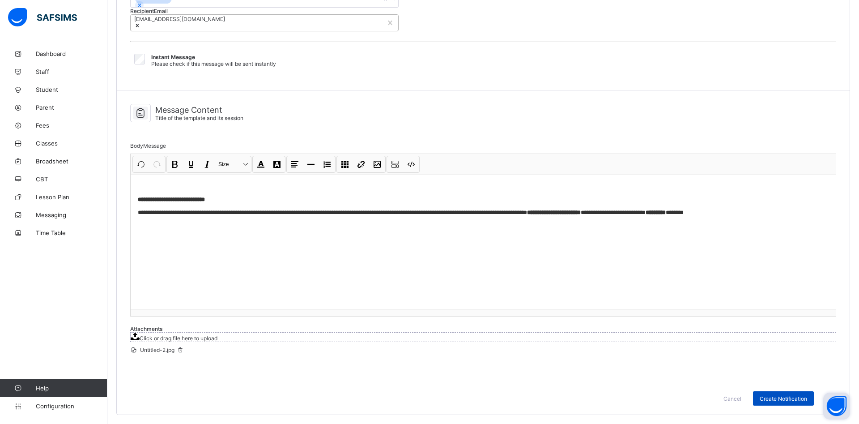
click at [768, 402] on span "Create Notification" at bounding box center [783, 398] width 47 height 7
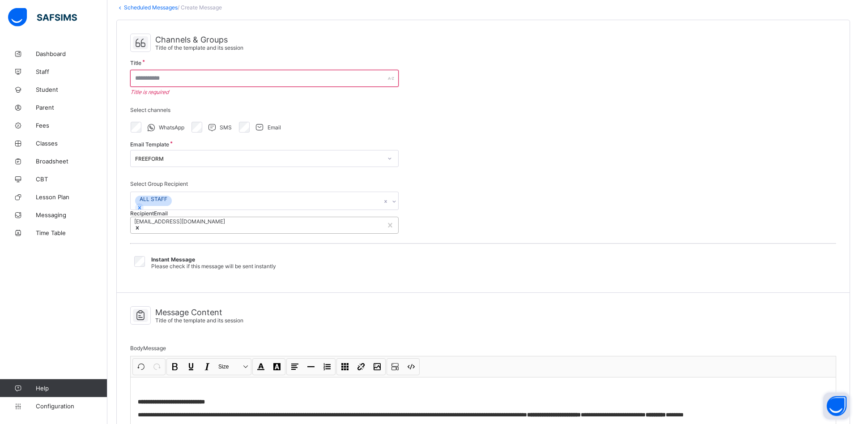
scroll to position [0, 0]
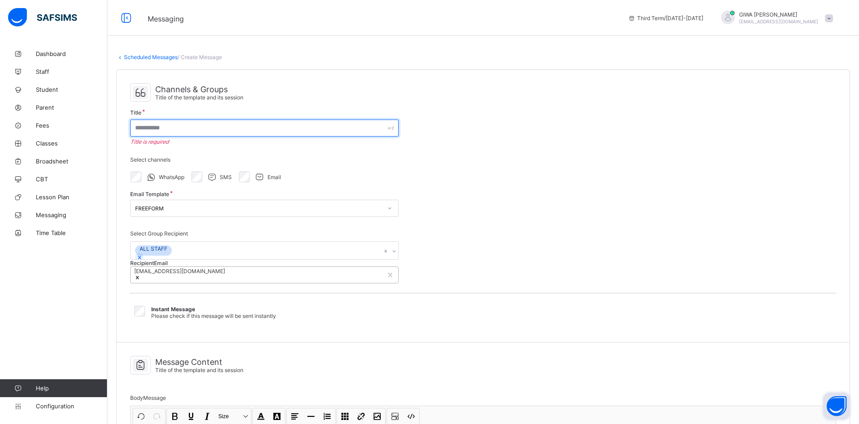
click at [204, 127] on input "text" at bounding box center [264, 127] width 269 height 17
type input "*"
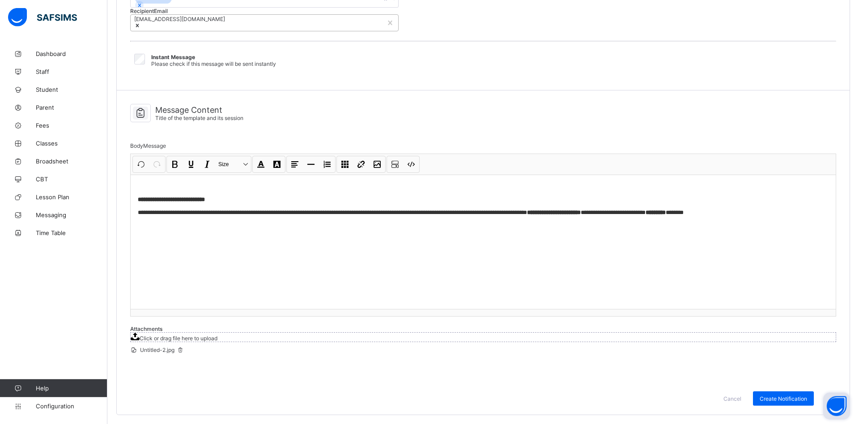
scroll to position [318, 0]
type input "**********"
click at [140, 333] on icon at bounding box center [135, 337] width 9 height 8
drag, startPoint x: 229, startPoint y: 354, endPoint x: 197, endPoint y: 352, distance: 31.4
click at [229, 354] on div "Untitled-2.jpg" at bounding box center [483, 350] width 706 height 16
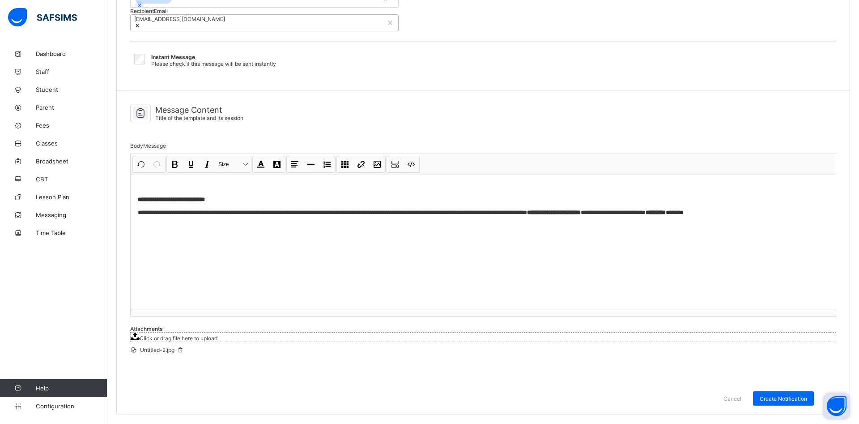
drag, startPoint x: 776, startPoint y: 396, endPoint x: 683, endPoint y: 388, distance: 93.9
click at [776, 397] on span "Create Notification" at bounding box center [783, 398] width 47 height 7
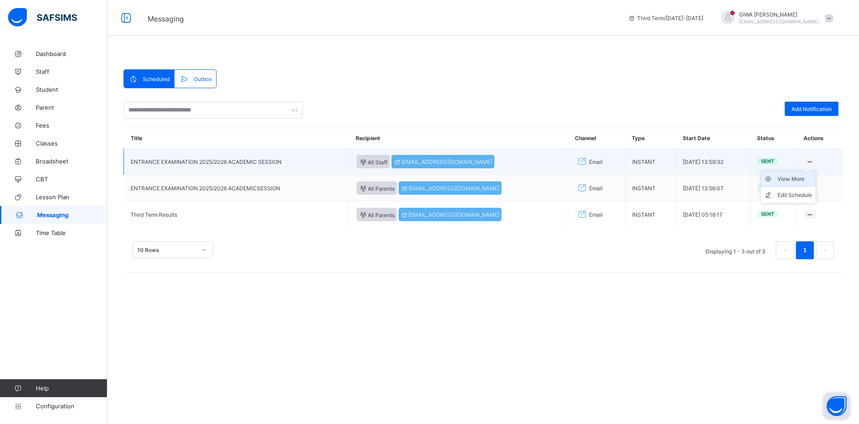
click at [795, 179] on div "View More" at bounding box center [795, 179] width 34 height 9
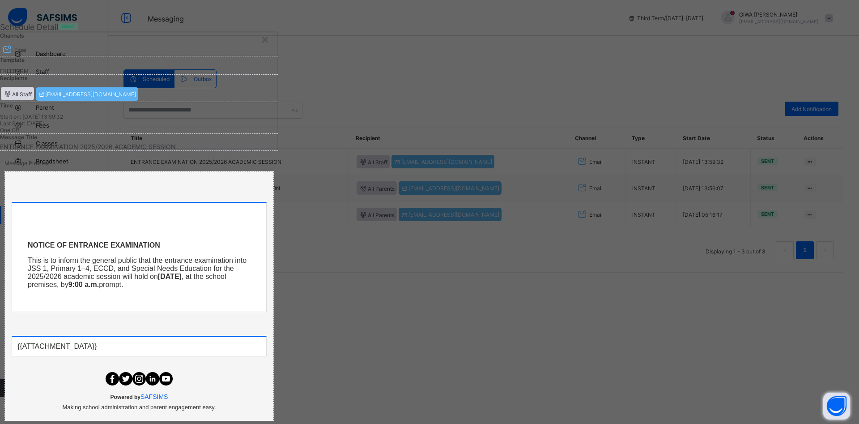
click at [266, 337] on div "{{ATTACHMENT_DATA}}" at bounding box center [139, 346] width 254 height 19
click at [269, 45] on div "×" at bounding box center [265, 38] width 9 height 15
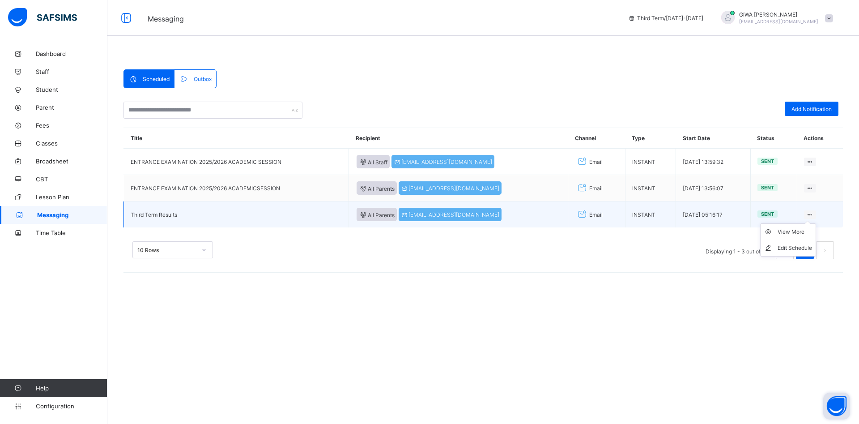
click at [811, 214] on icon at bounding box center [810, 214] width 8 height 7
click at [797, 233] on div "View More" at bounding box center [795, 231] width 34 height 9
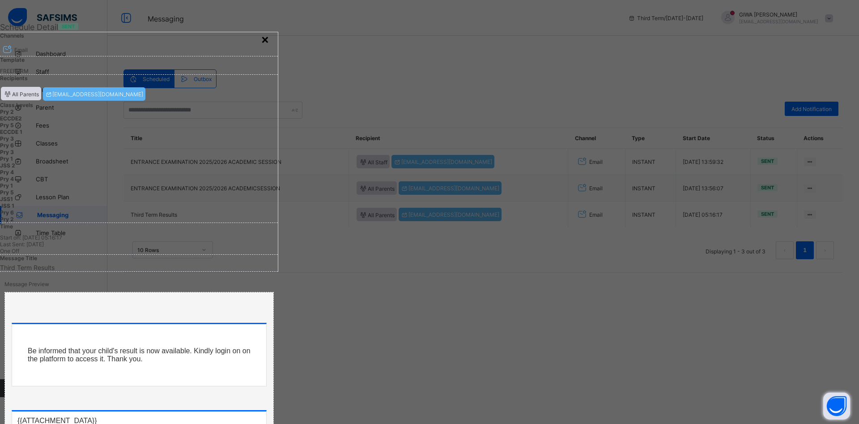
click at [269, 47] on div "×" at bounding box center [265, 38] width 9 height 15
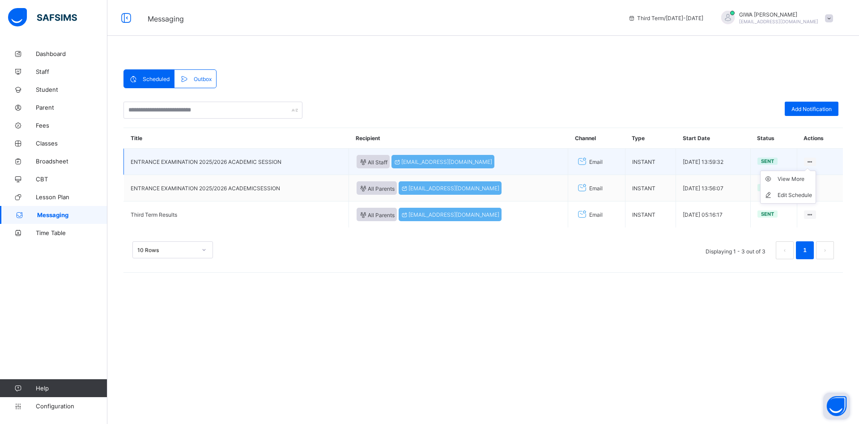
click at [809, 161] on icon at bounding box center [810, 161] width 8 height 7
click at [799, 192] on div "Edit Schedule" at bounding box center [795, 195] width 34 height 9
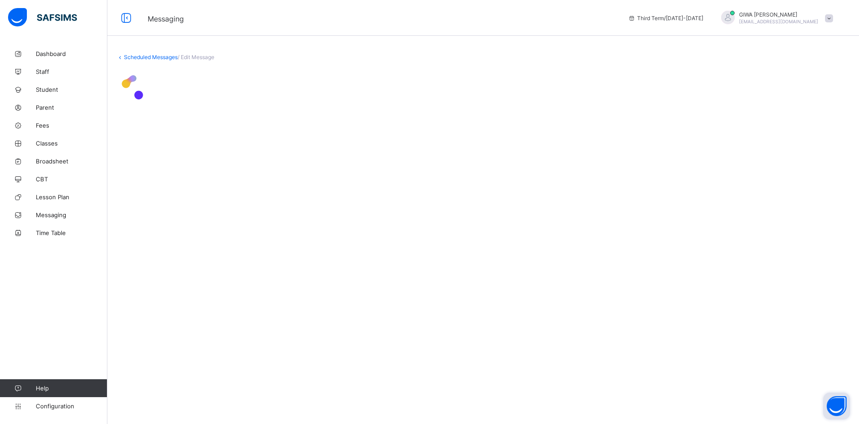
select select "****"
select select "*"
select select "**"
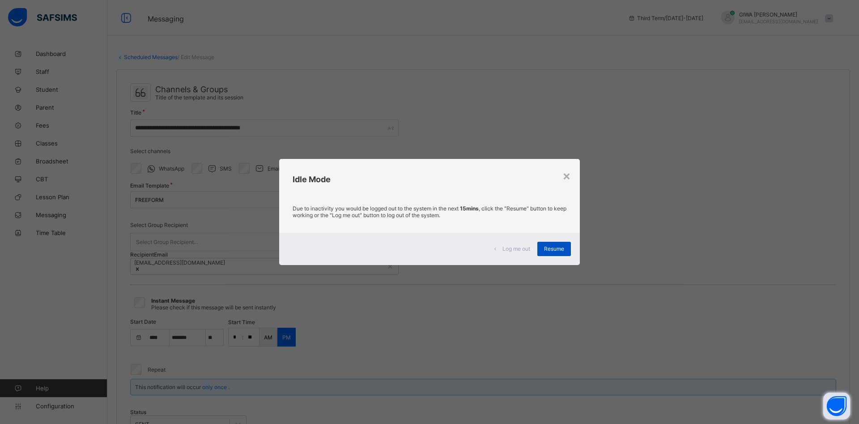
click at [554, 250] on span "Resume" at bounding box center [554, 248] width 20 height 7
